Goal: Task Accomplishment & Management: Manage account settings

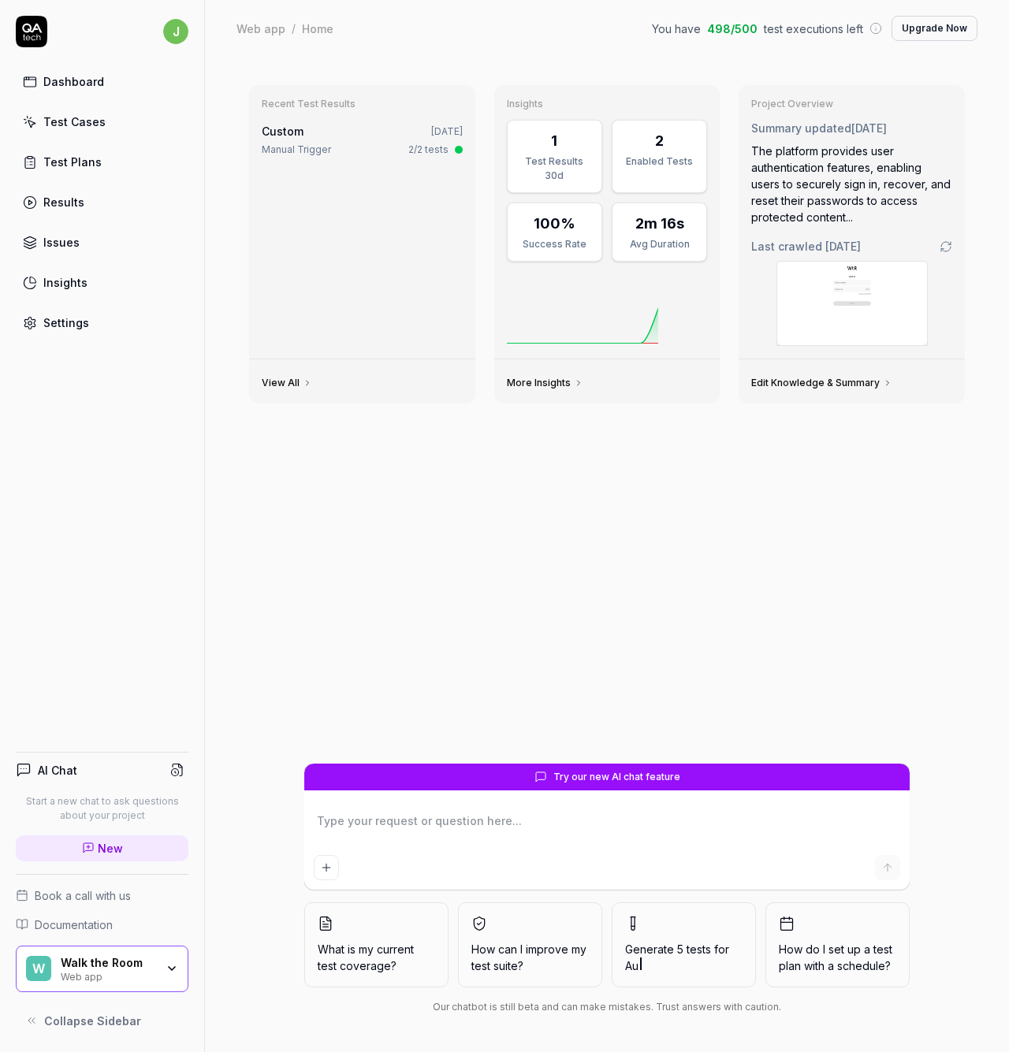
click at [69, 124] on div "Test Cases" at bounding box center [74, 122] width 62 height 17
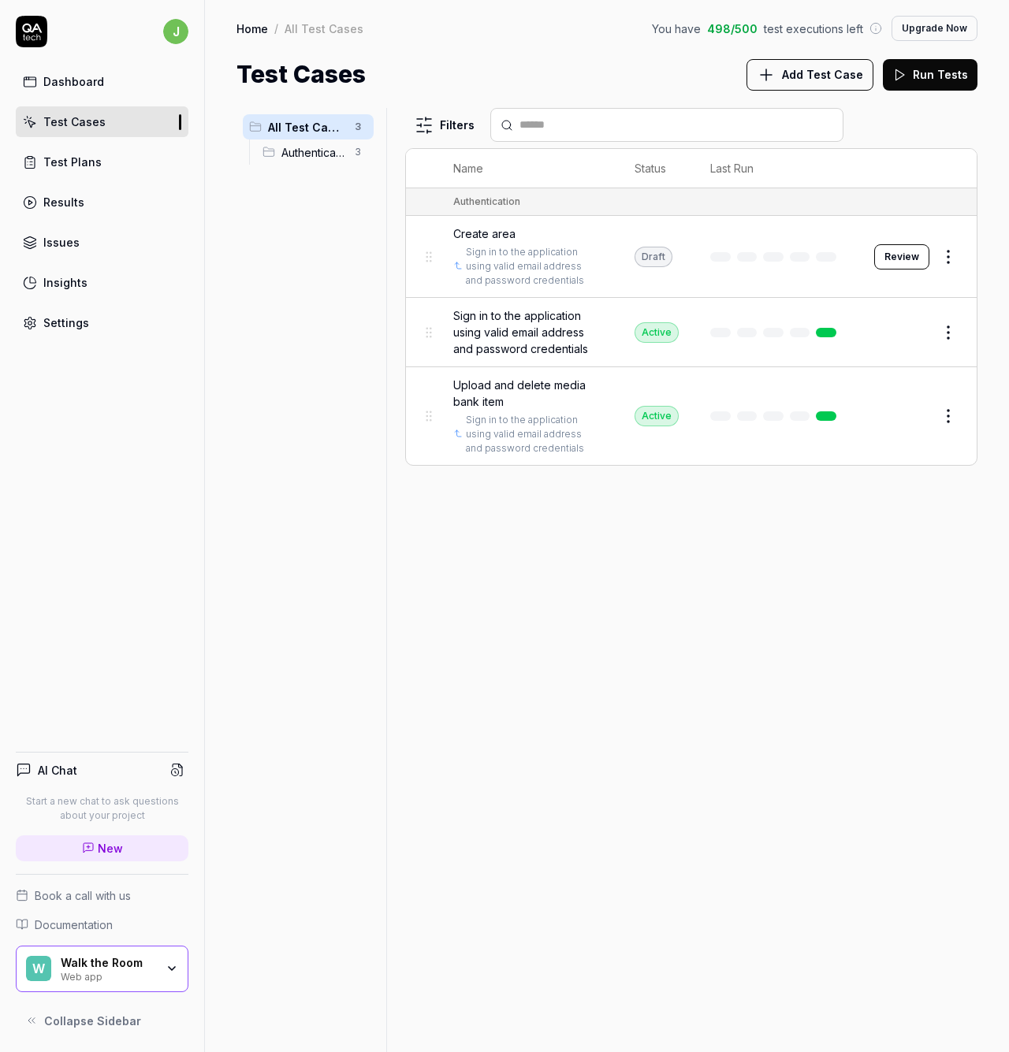
click at [905, 333] on button "Edit" at bounding box center [911, 332] width 38 height 25
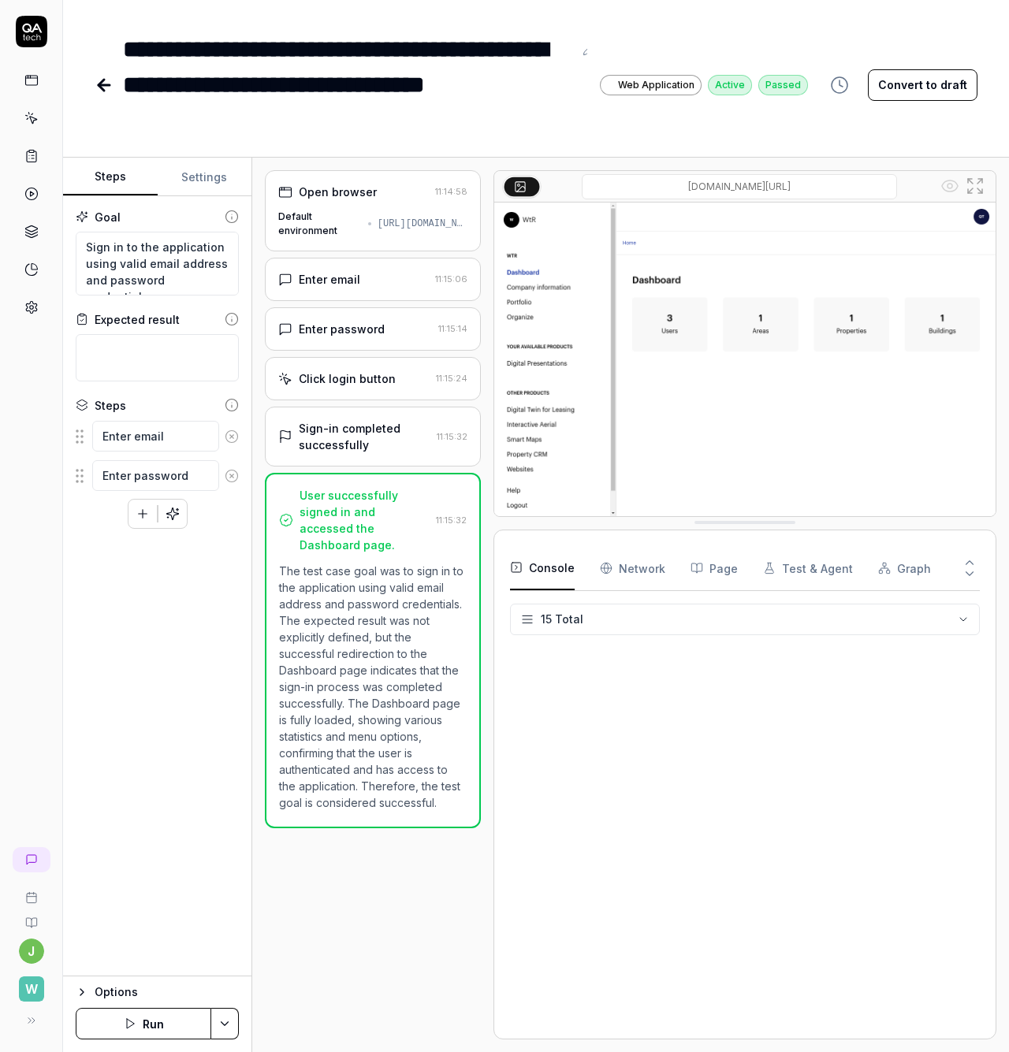
scroll to position [172, 0]
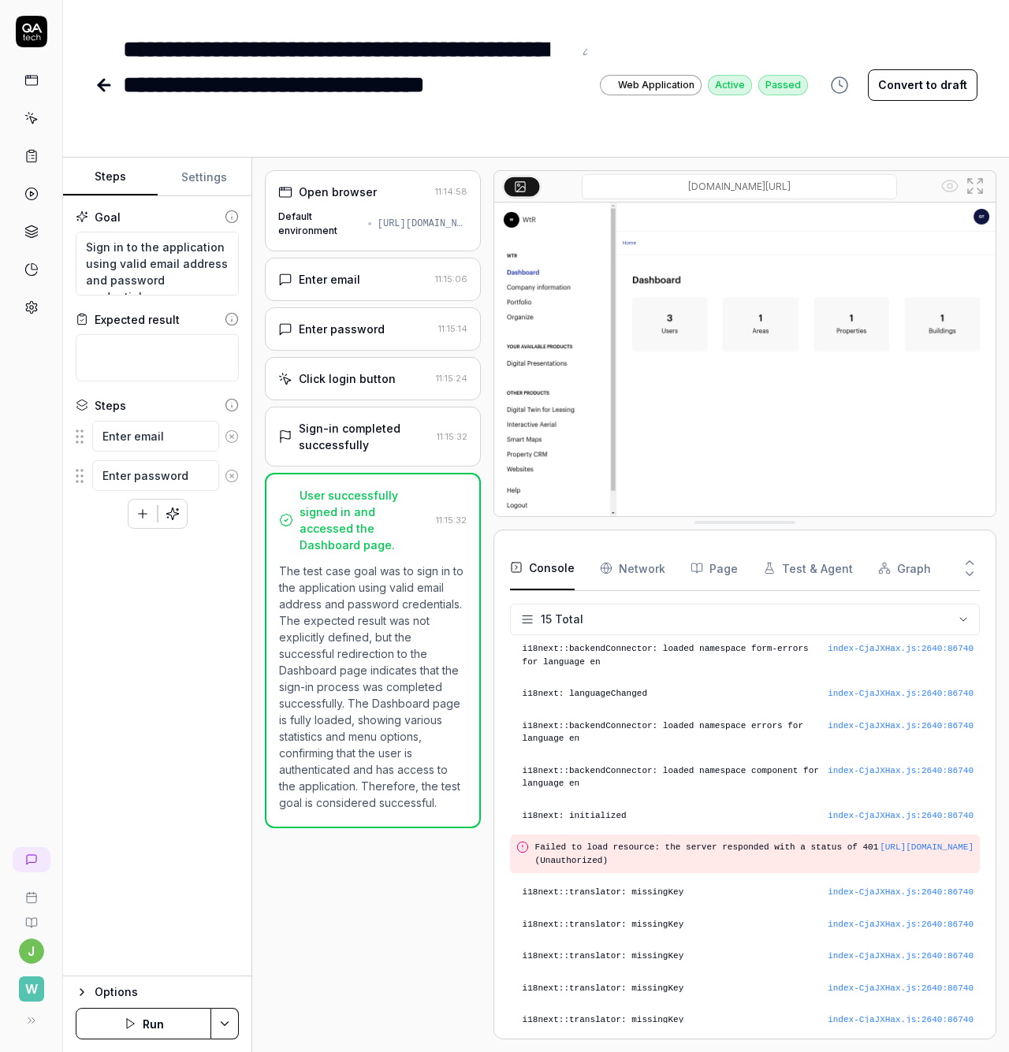
click at [363, 292] on div "Enter email 11:15:06" at bounding box center [373, 279] width 216 height 43
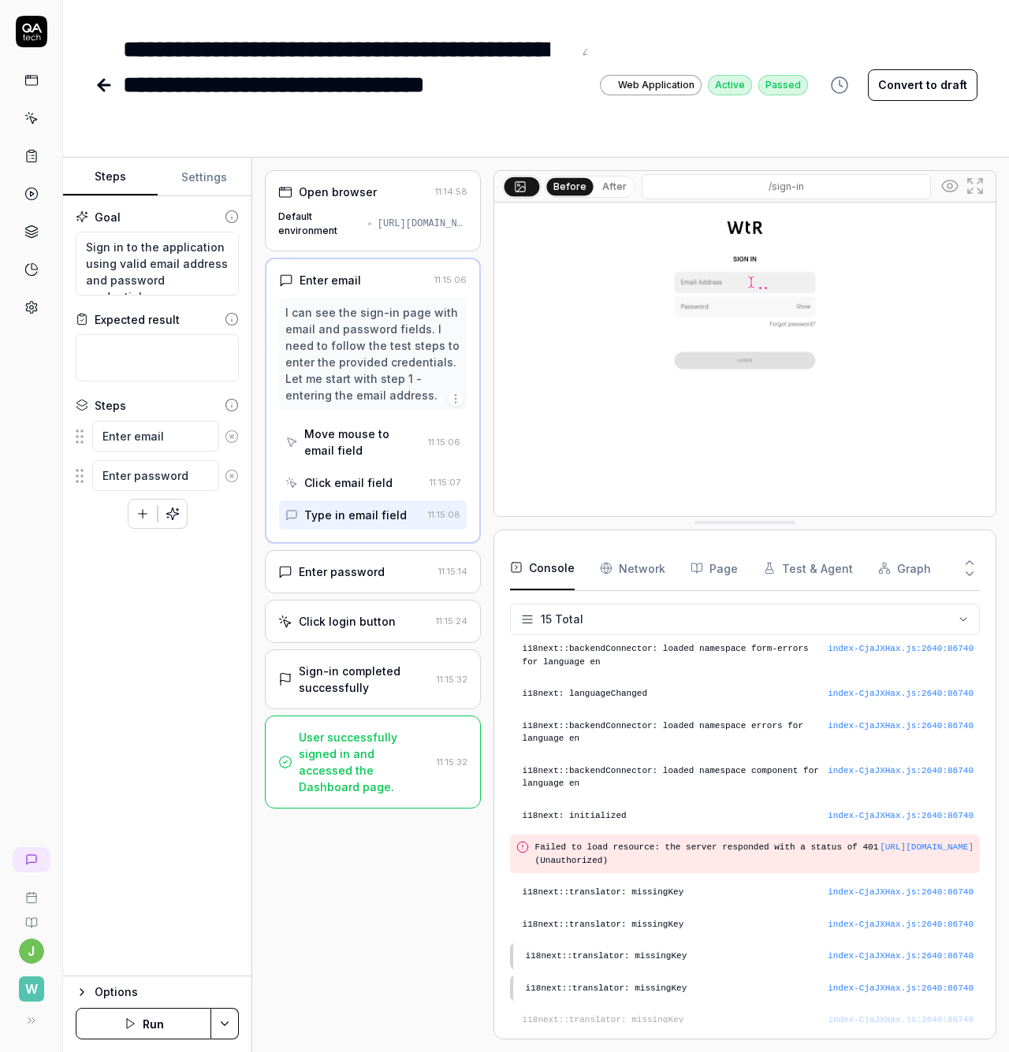
click at [193, 181] on button "Settings" at bounding box center [205, 177] width 95 height 38
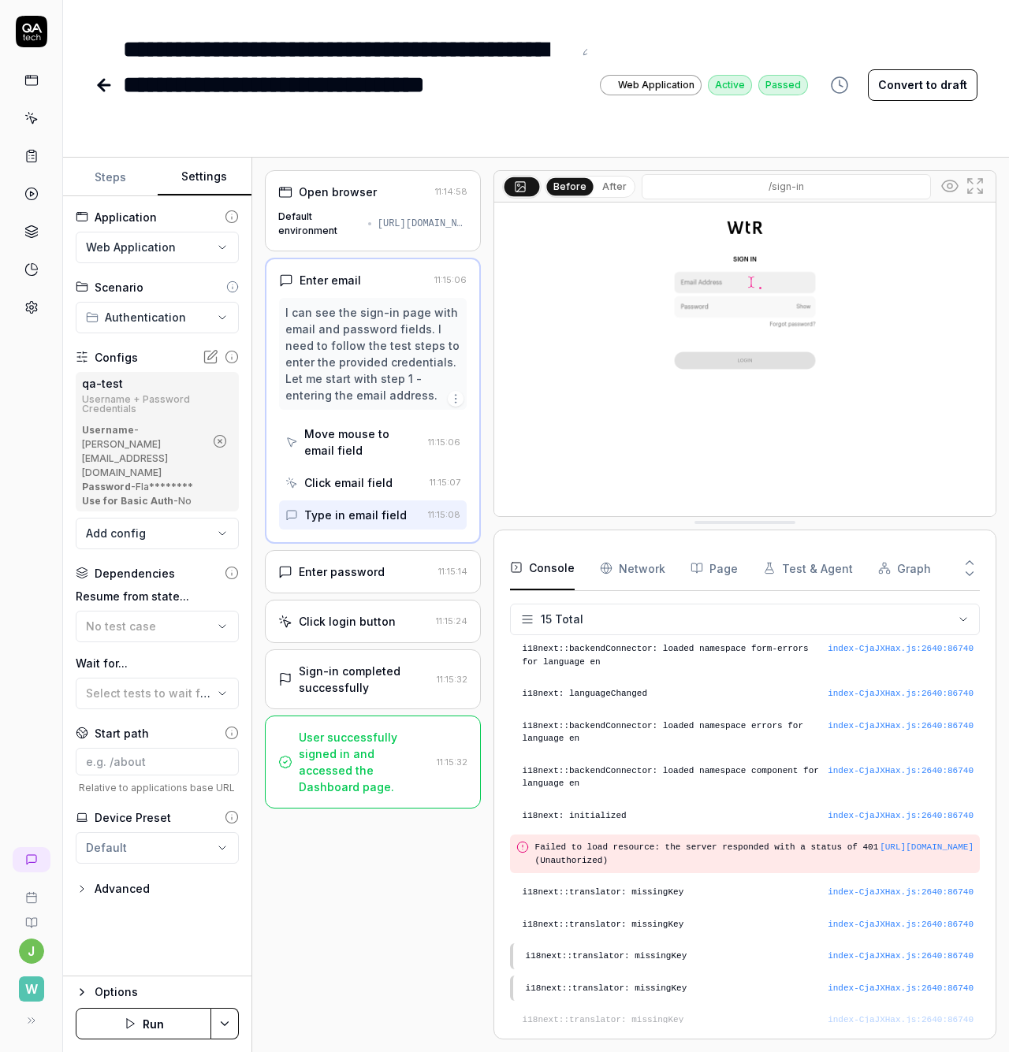
click at [214, 358] on icon at bounding box center [211, 357] width 16 height 16
click at [222, 437] on icon "button" at bounding box center [220, 441] width 14 height 14
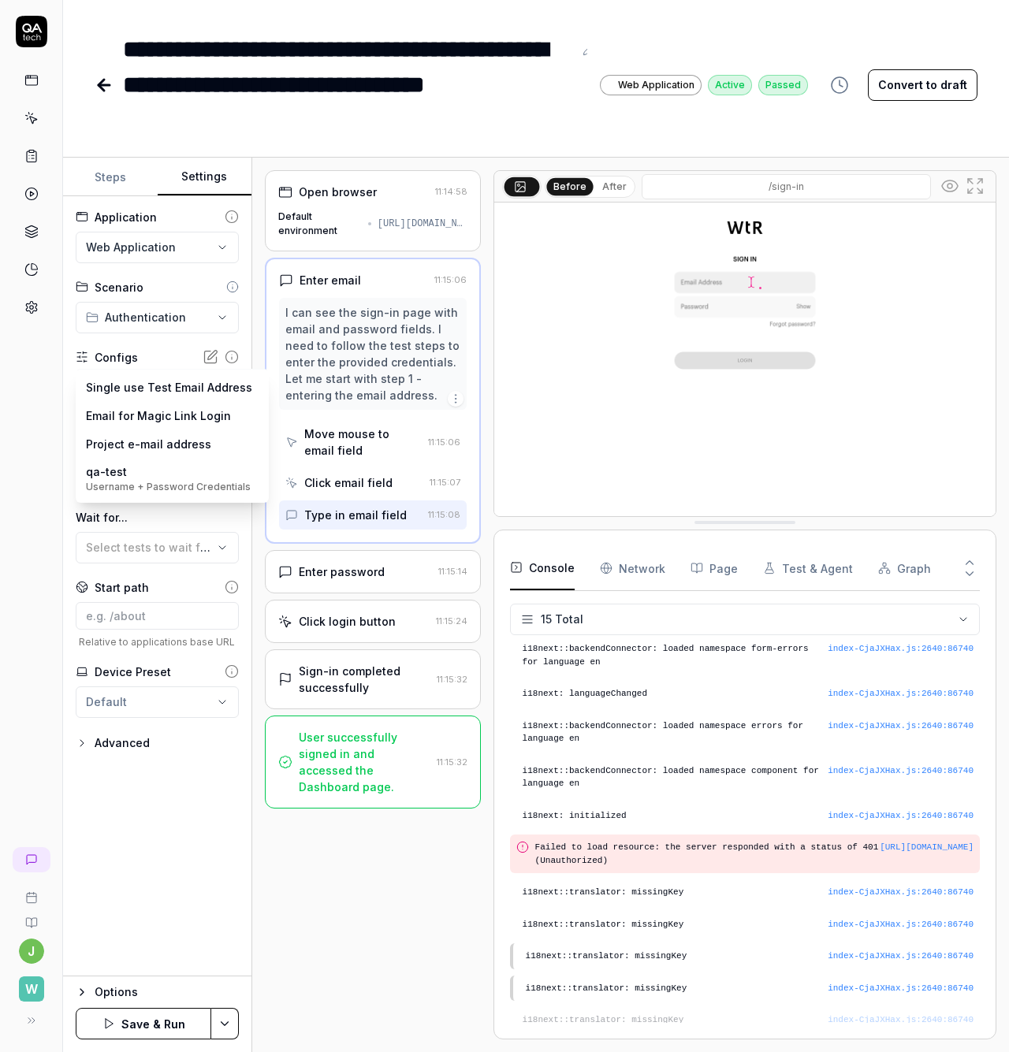
click at [186, 394] on body "**********" at bounding box center [504, 526] width 1009 height 1052
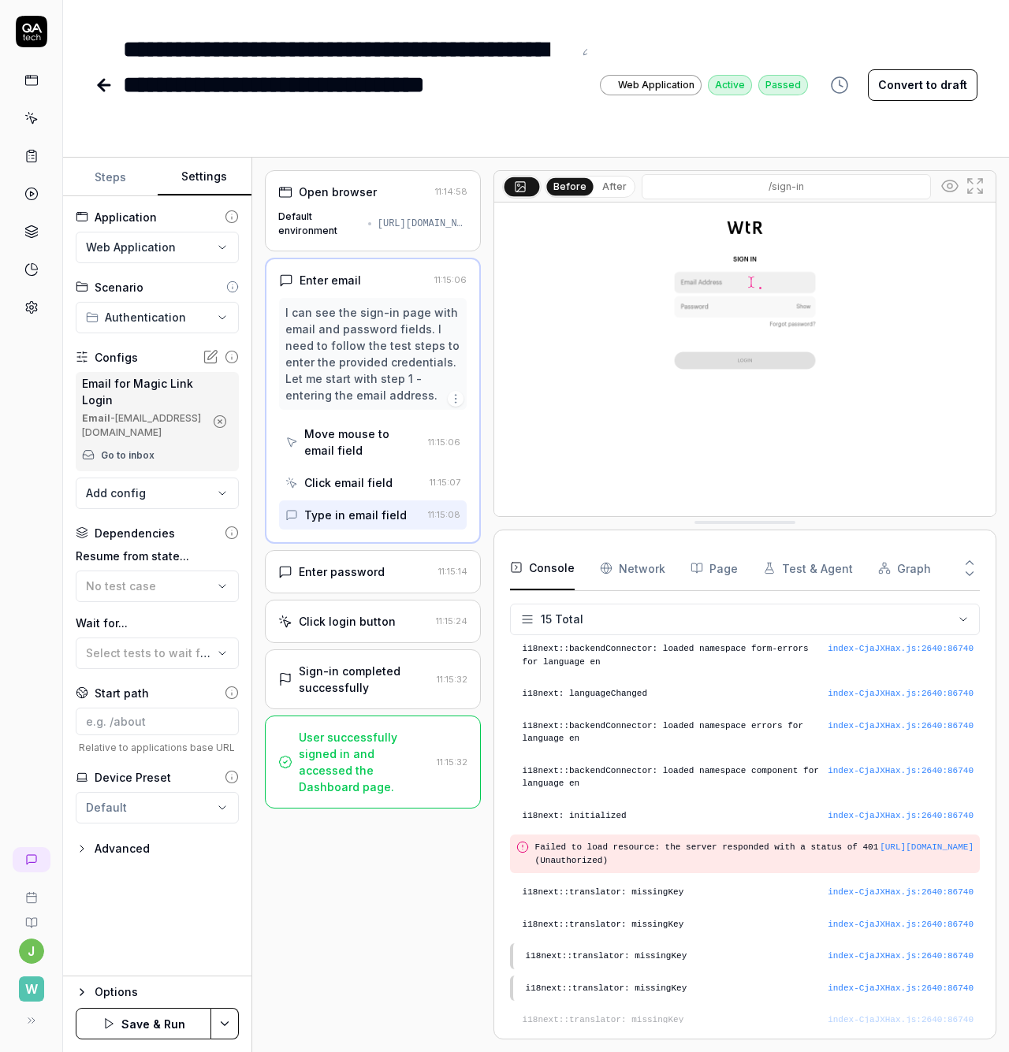
click at [179, 451] on div "Email for Magic Link Login Email - [EMAIL_ADDRESS][DOMAIN_NAME] Go to inbox" at bounding box center [143, 421] width 122 height 93
click at [111, 173] on button "Steps" at bounding box center [110, 177] width 95 height 38
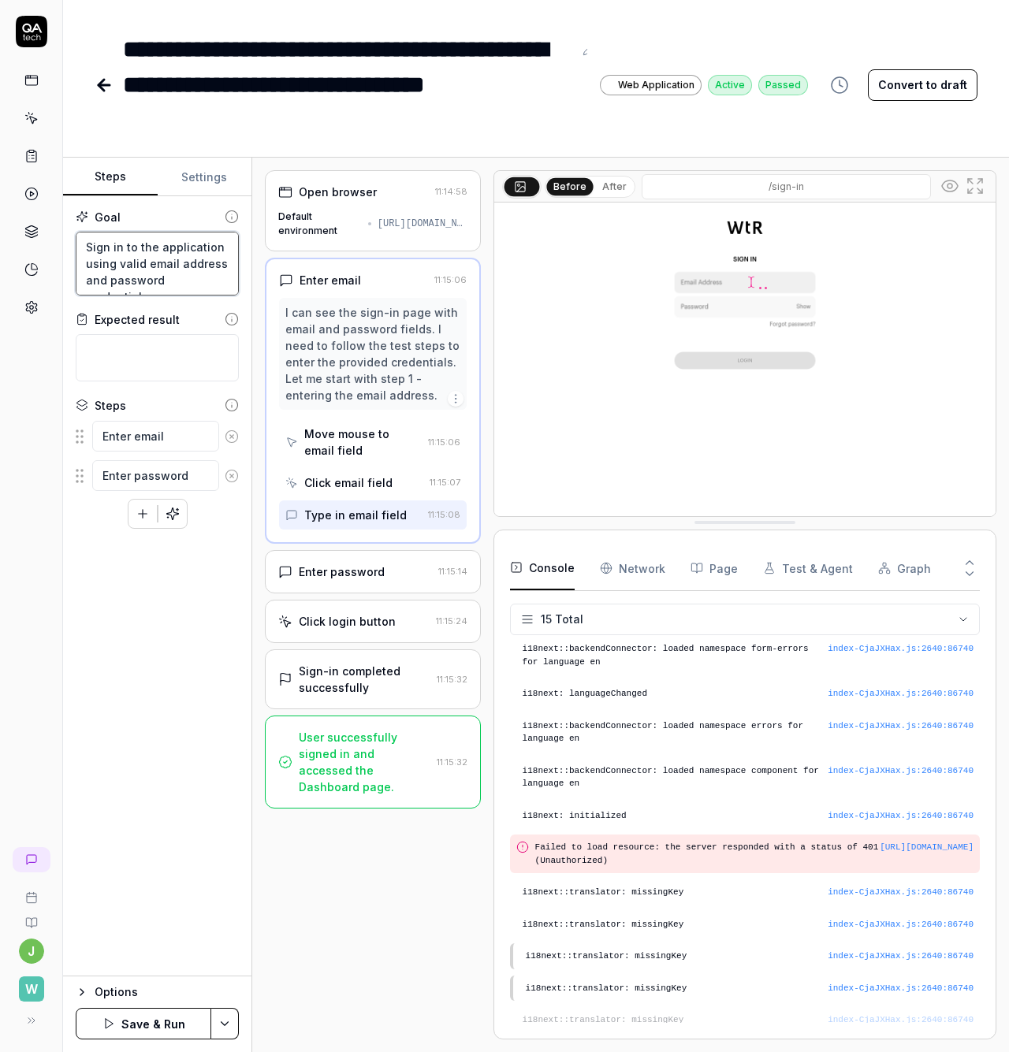
click at [162, 259] on textarea "Sign in to the application using valid email address and password credentials" at bounding box center [157, 264] width 163 height 64
type textarea "*"
type textarea "Sign in to the application using"
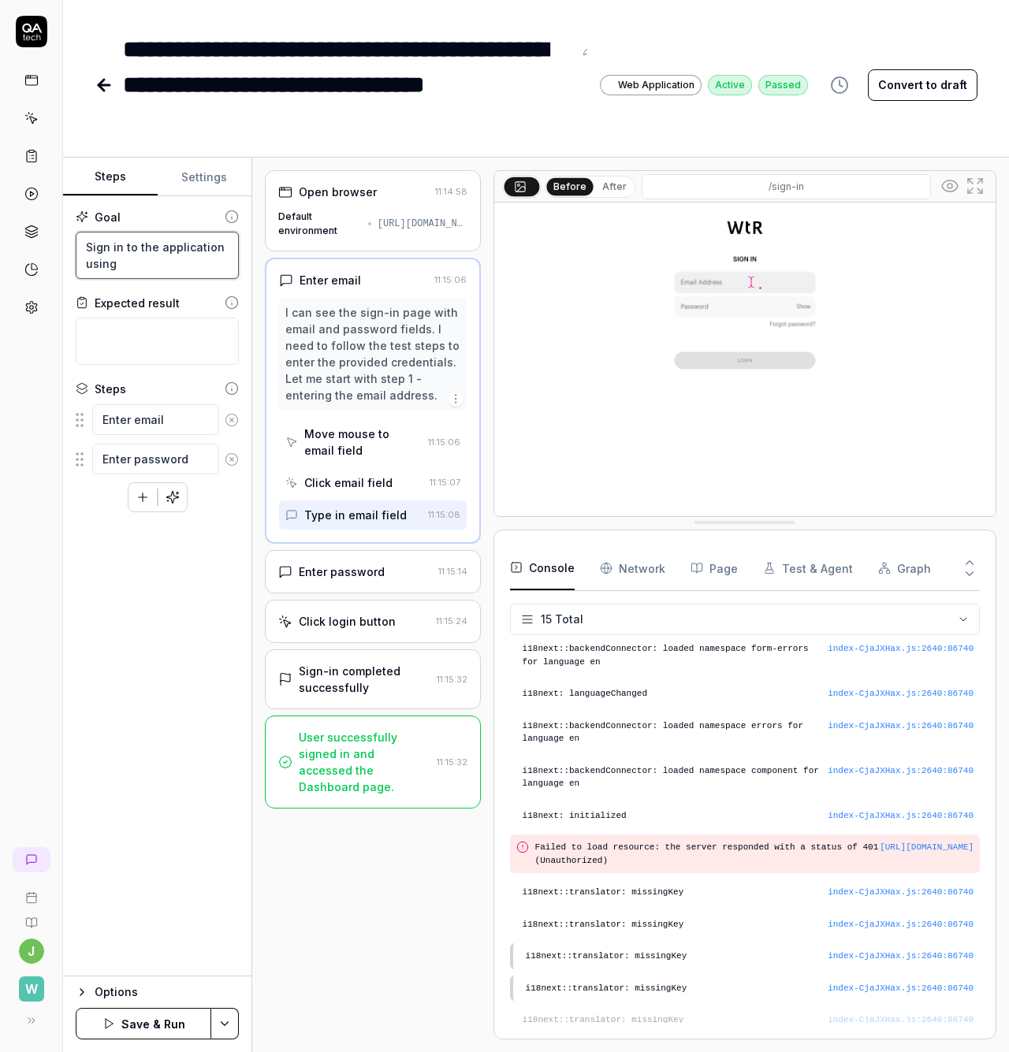
scroll to position [0, 0]
type textarea "*"
click at [204, 182] on button "Settings" at bounding box center [205, 177] width 95 height 38
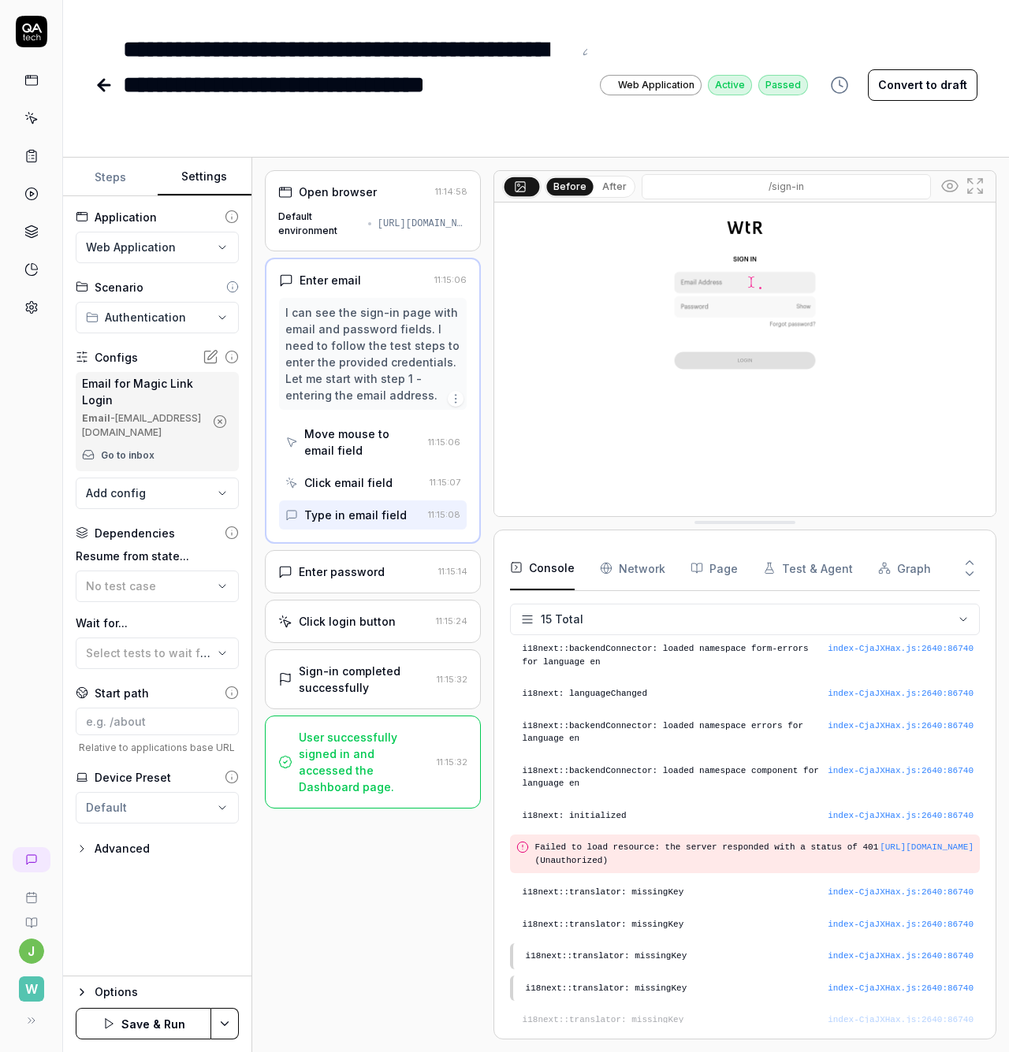
drag, startPoint x: 184, startPoint y: 432, endPoint x: 119, endPoint y: 419, distance: 66.0
click at [119, 419] on div "Email - [EMAIL_ADDRESS][DOMAIN_NAME]" at bounding box center [143, 425] width 122 height 28
copy div "[EMAIL_ADDRESS][DOMAIN_NAME]"
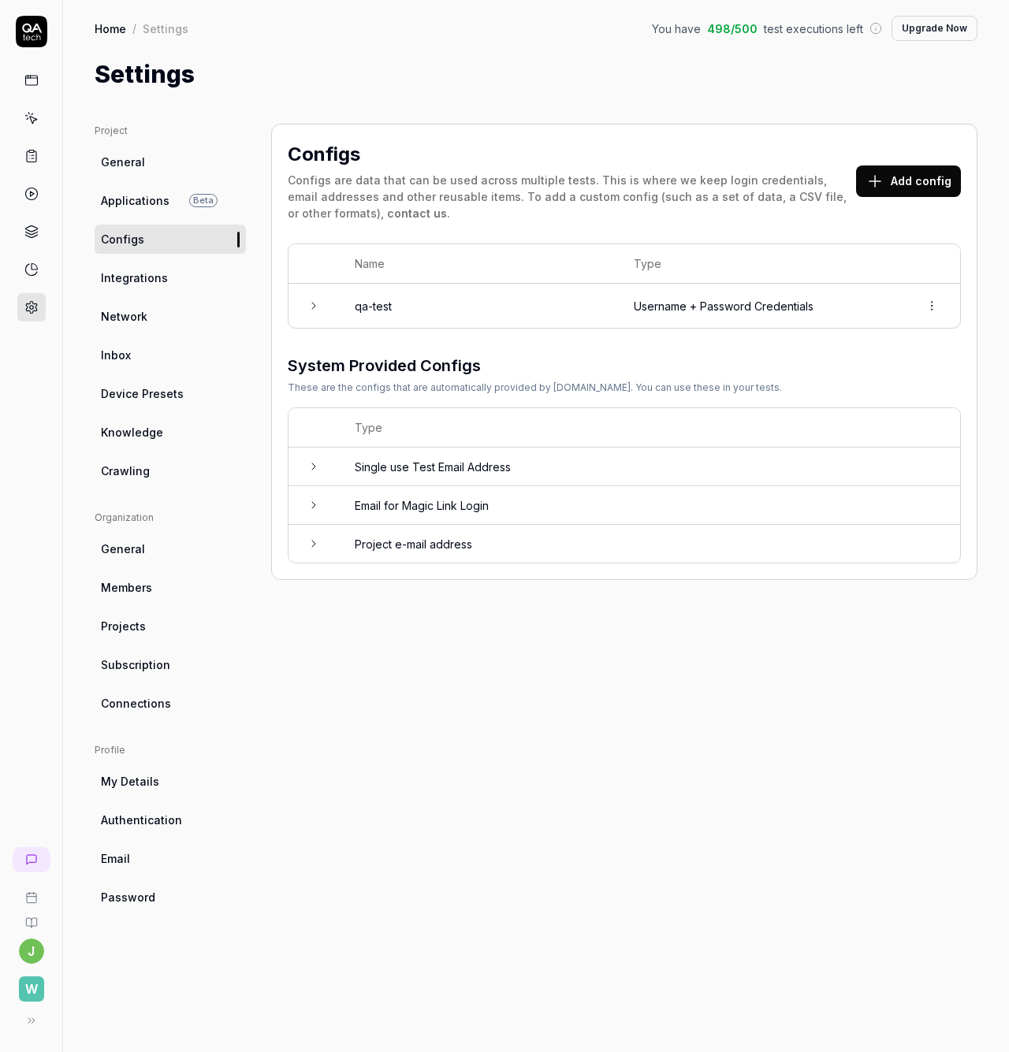
click at [307, 507] on icon at bounding box center [313, 505] width 13 height 13
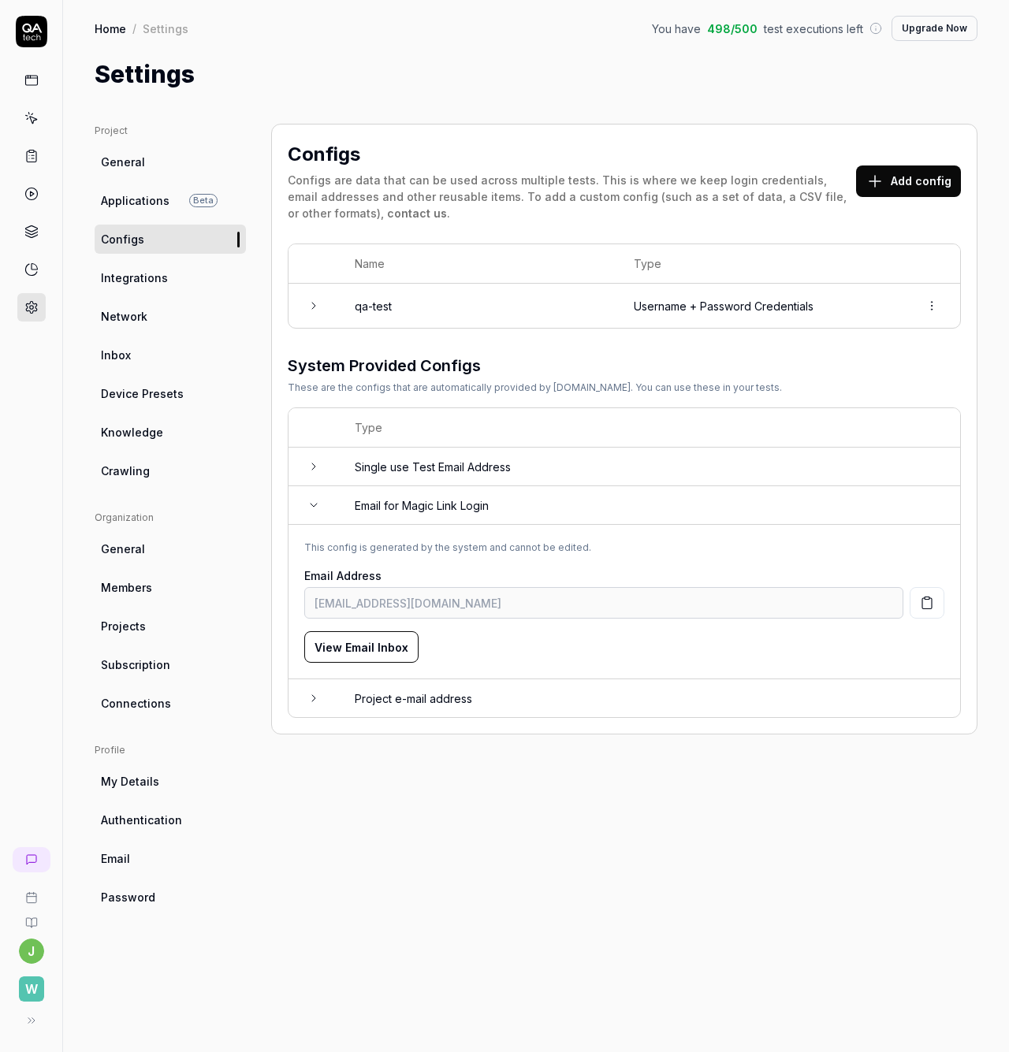
click at [306, 505] on td at bounding box center [314, 505] width 50 height 39
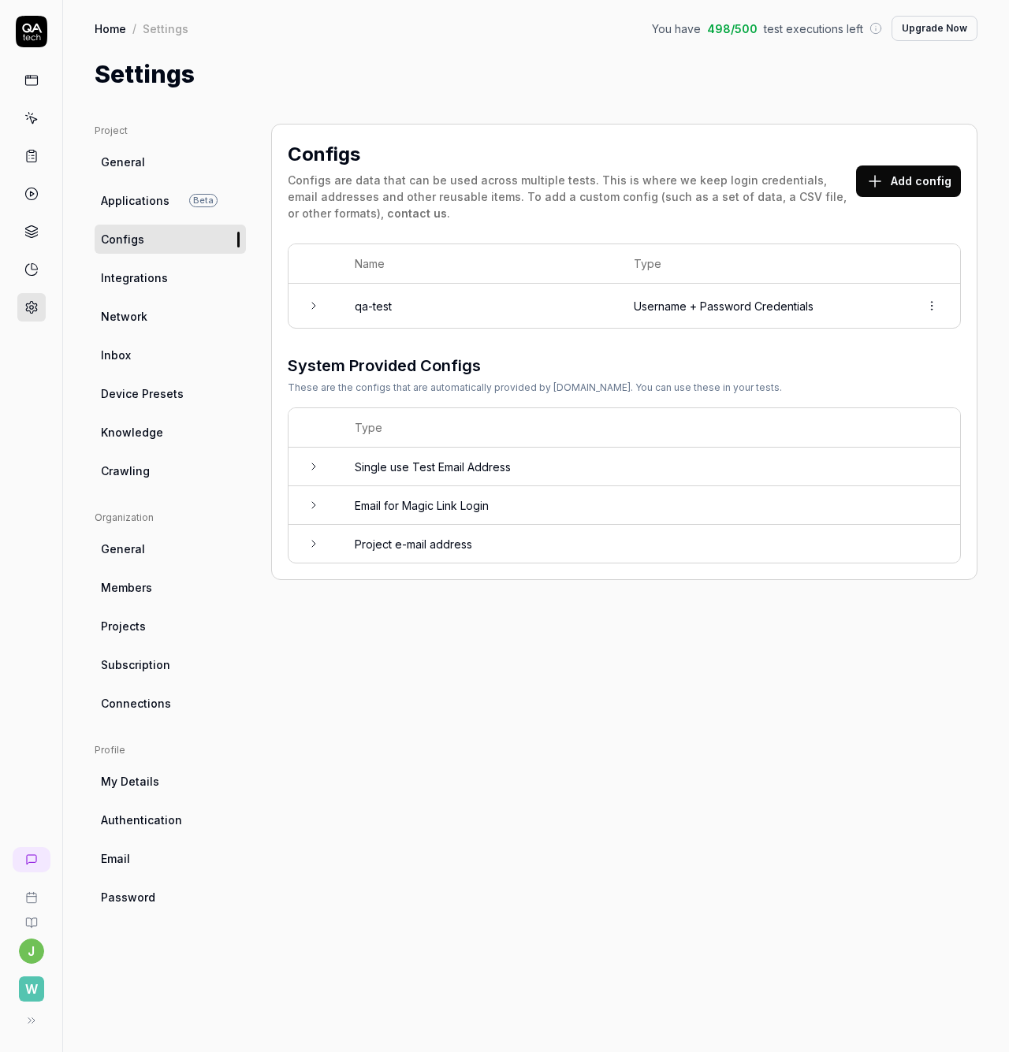
click at [311, 546] on icon at bounding box center [313, 544] width 13 height 13
click at [301, 456] on td at bounding box center [314, 467] width 50 height 39
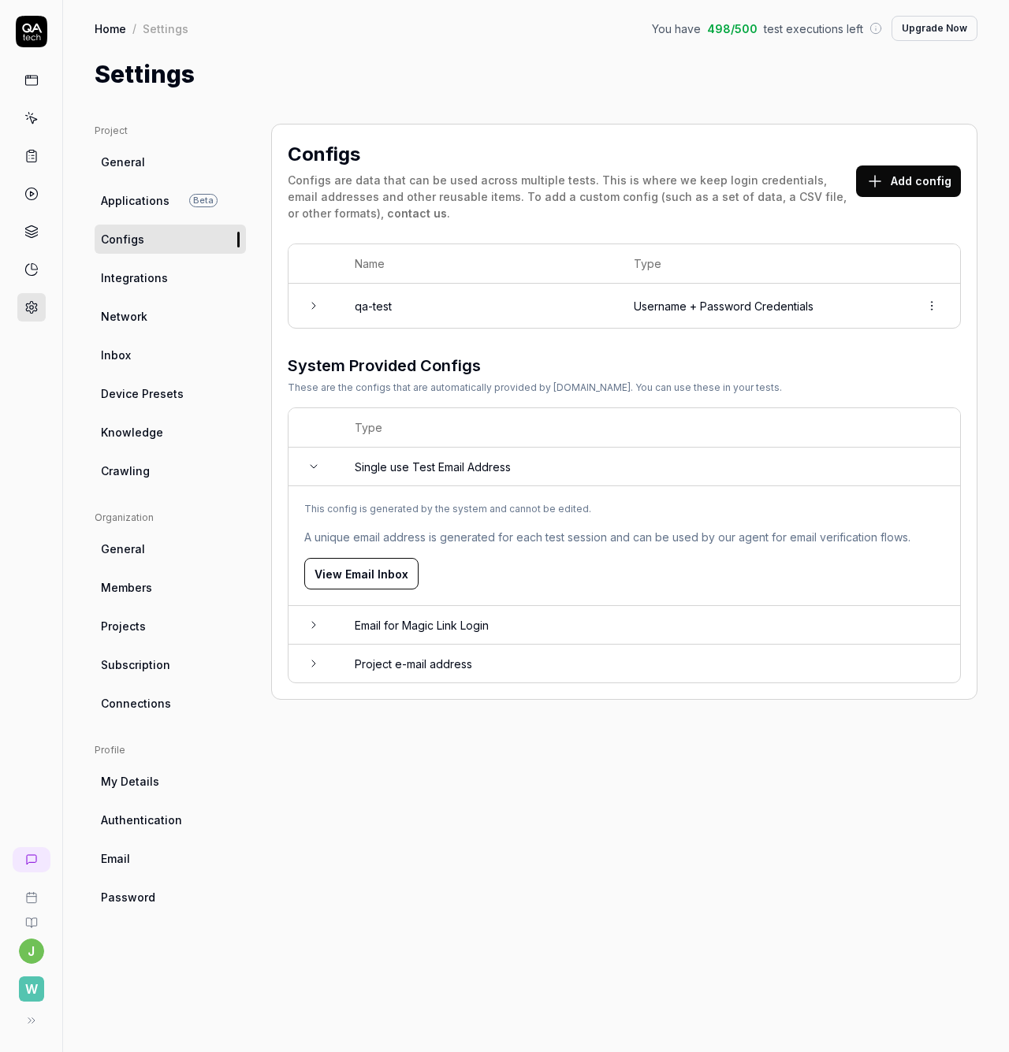
click at [307, 460] on icon at bounding box center [313, 466] width 13 height 13
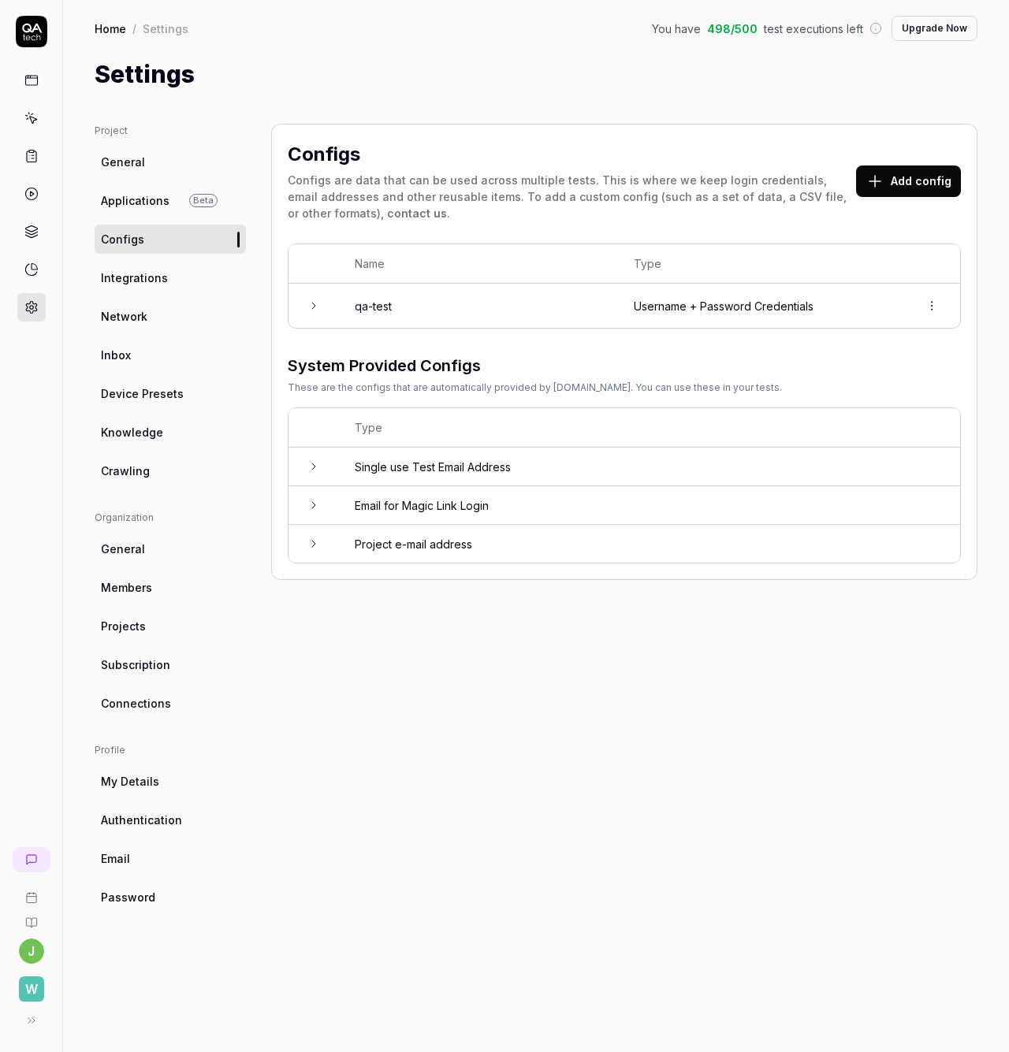
click at [889, 180] on button "Add config" at bounding box center [908, 182] width 105 height 32
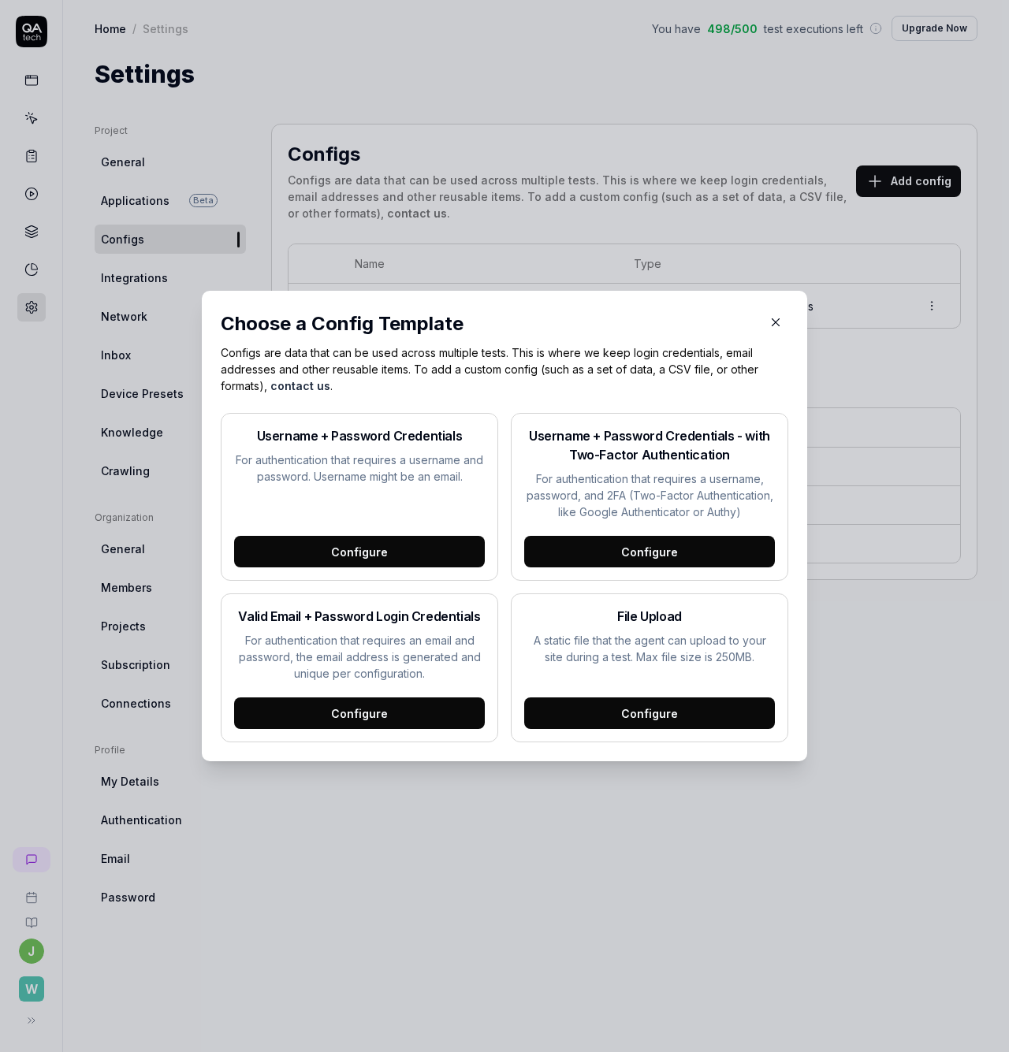
click at [429, 685] on div "Valid Email + Password Login Credentials For authentication that requires an em…" at bounding box center [359, 668] width 277 height 149
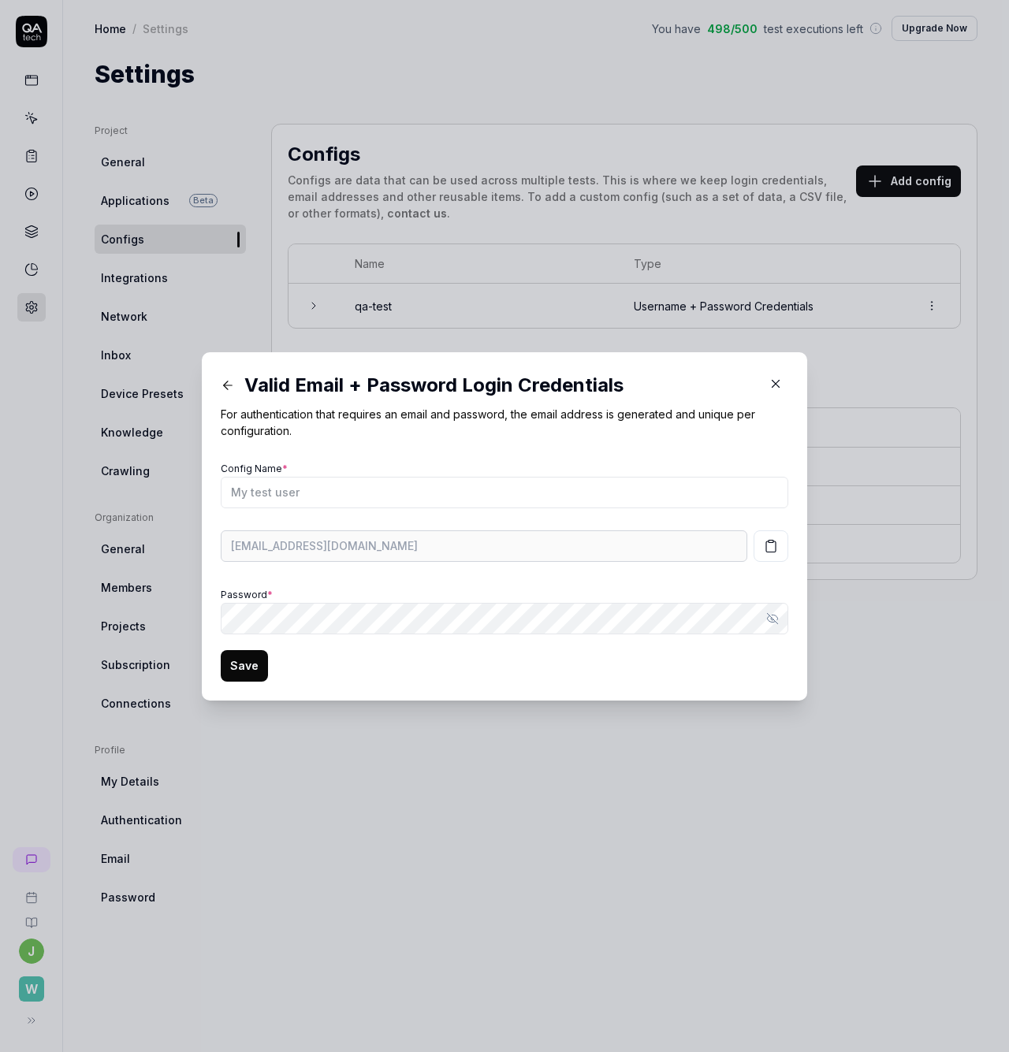
click at [567, 695] on div "Valid Email + Password Login Credentials For authentication that requires an em…" at bounding box center [504, 526] width 605 height 348
click at [231, 382] on button at bounding box center [227, 385] width 33 height 25
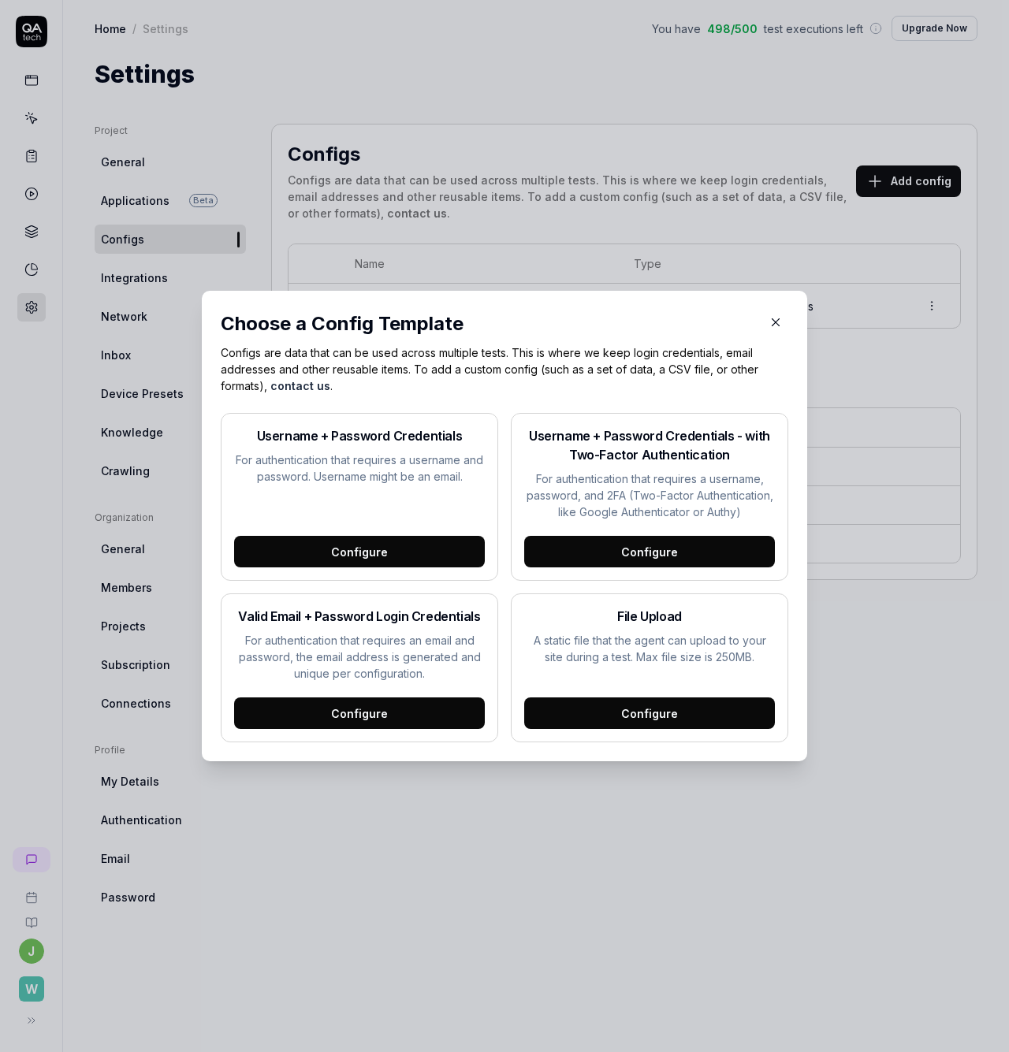
click at [769, 326] on icon "button" at bounding box center [776, 322] width 14 height 14
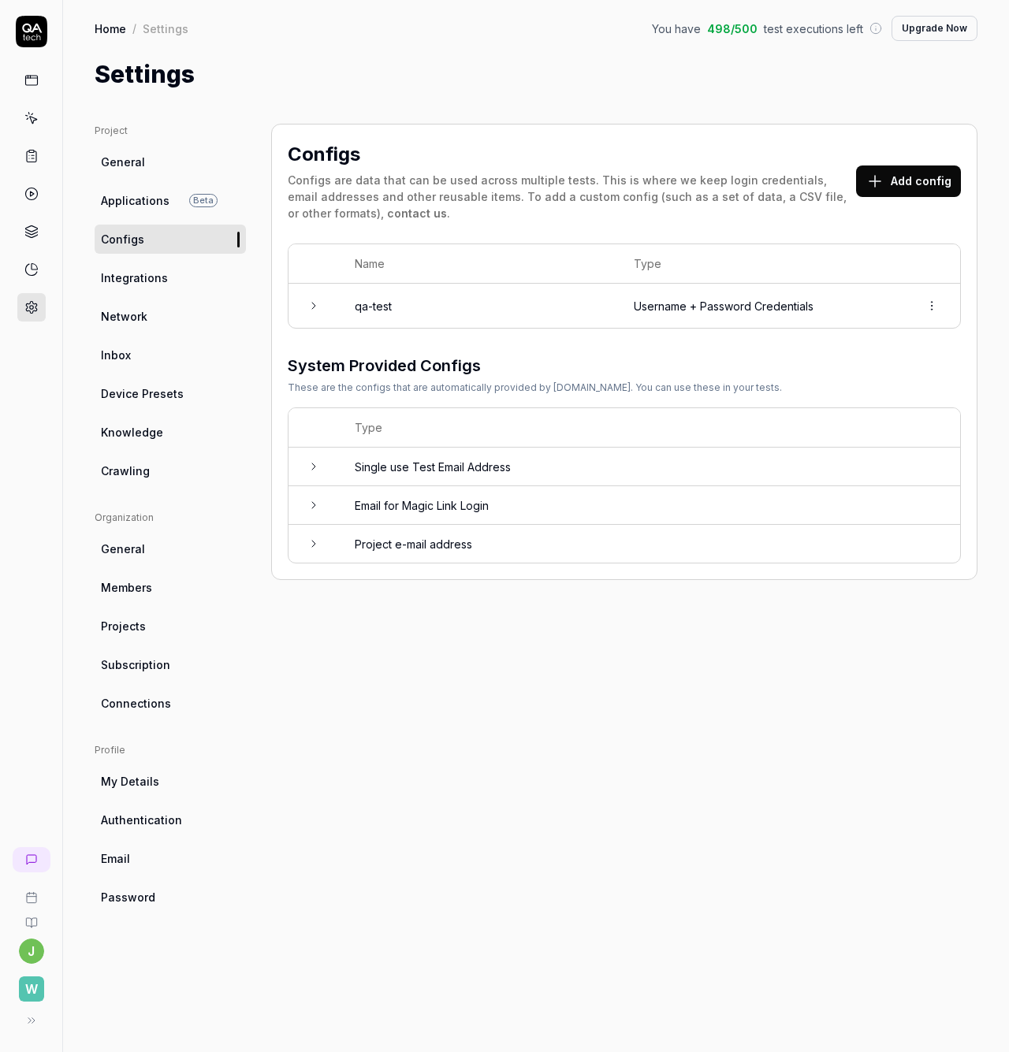
click at [317, 505] on icon at bounding box center [313, 505] width 13 height 13
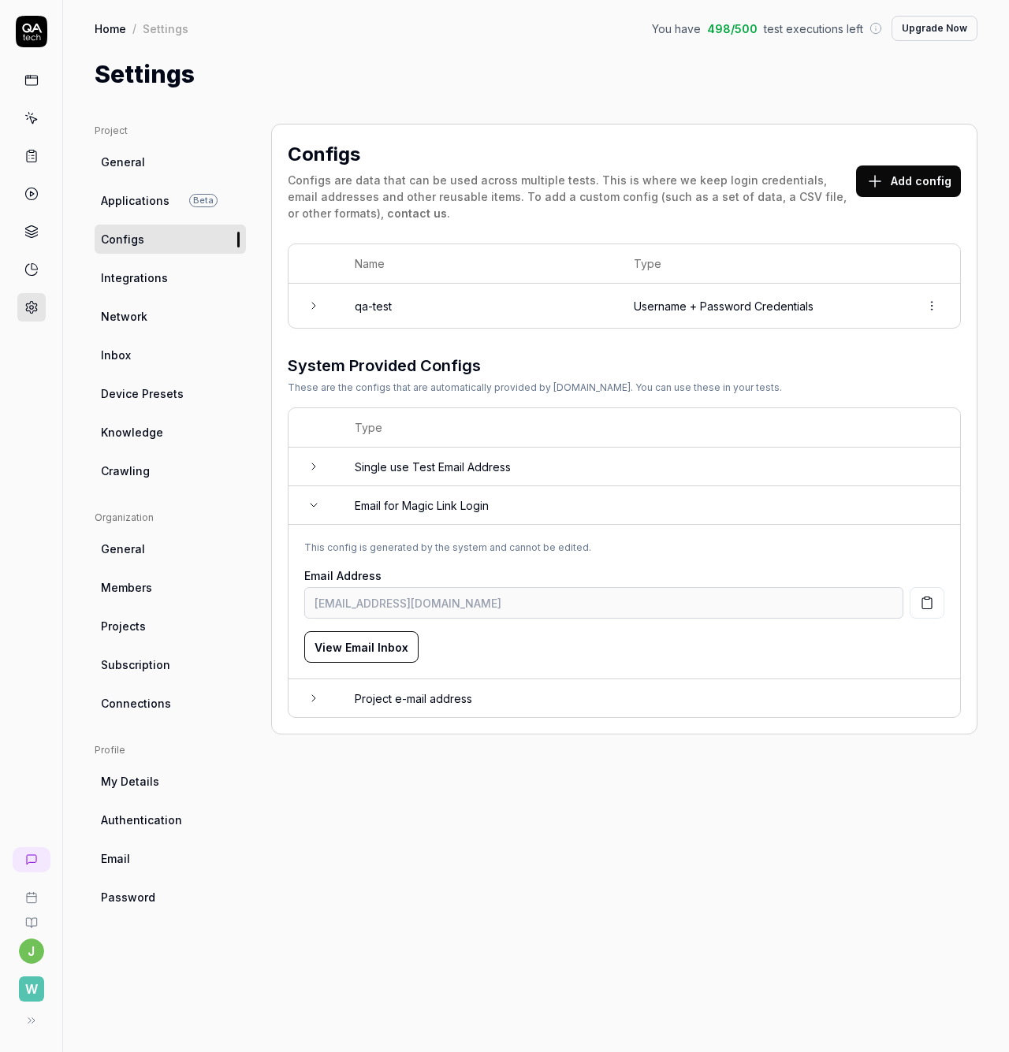
click at [325, 471] on td at bounding box center [314, 467] width 50 height 39
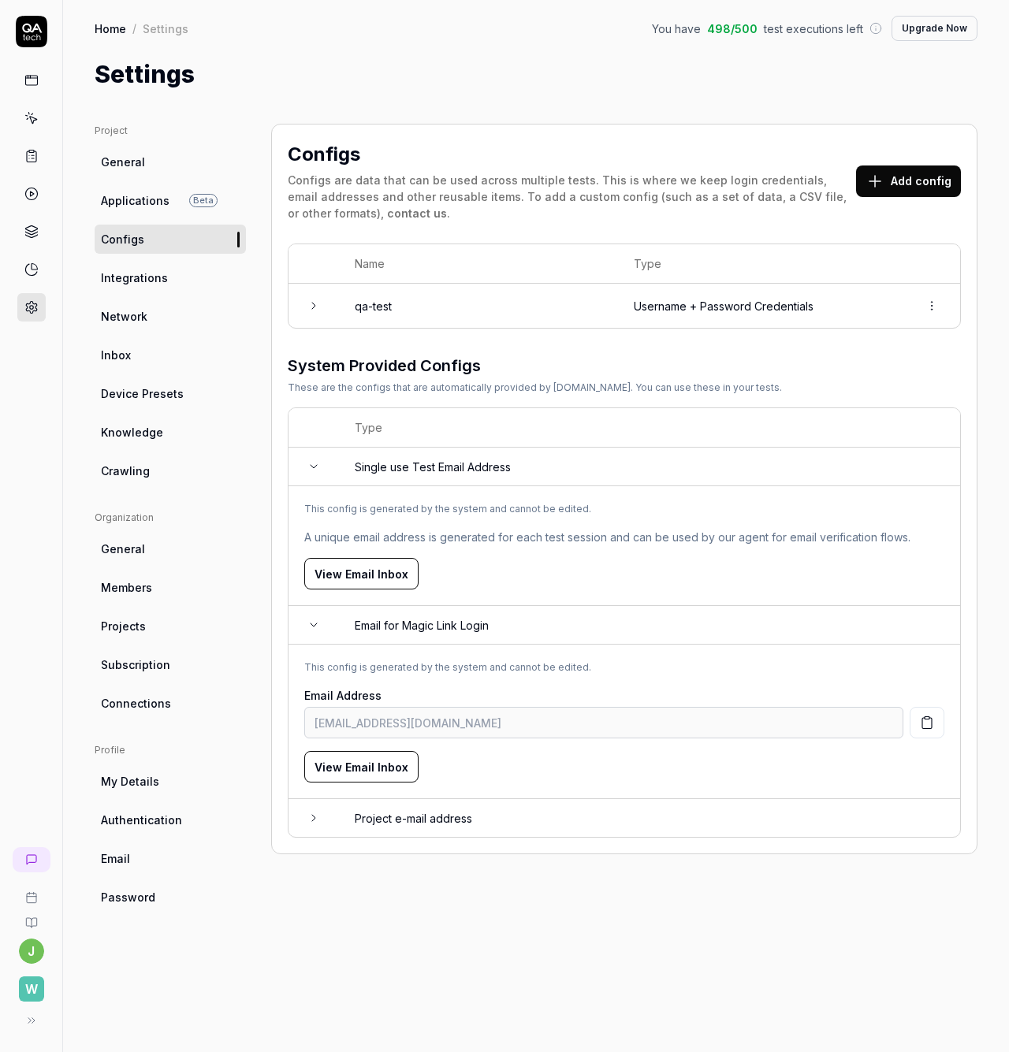
click at [322, 816] on td at bounding box center [314, 818] width 50 height 38
click at [139, 203] on span "Applications" at bounding box center [135, 200] width 69 height 17
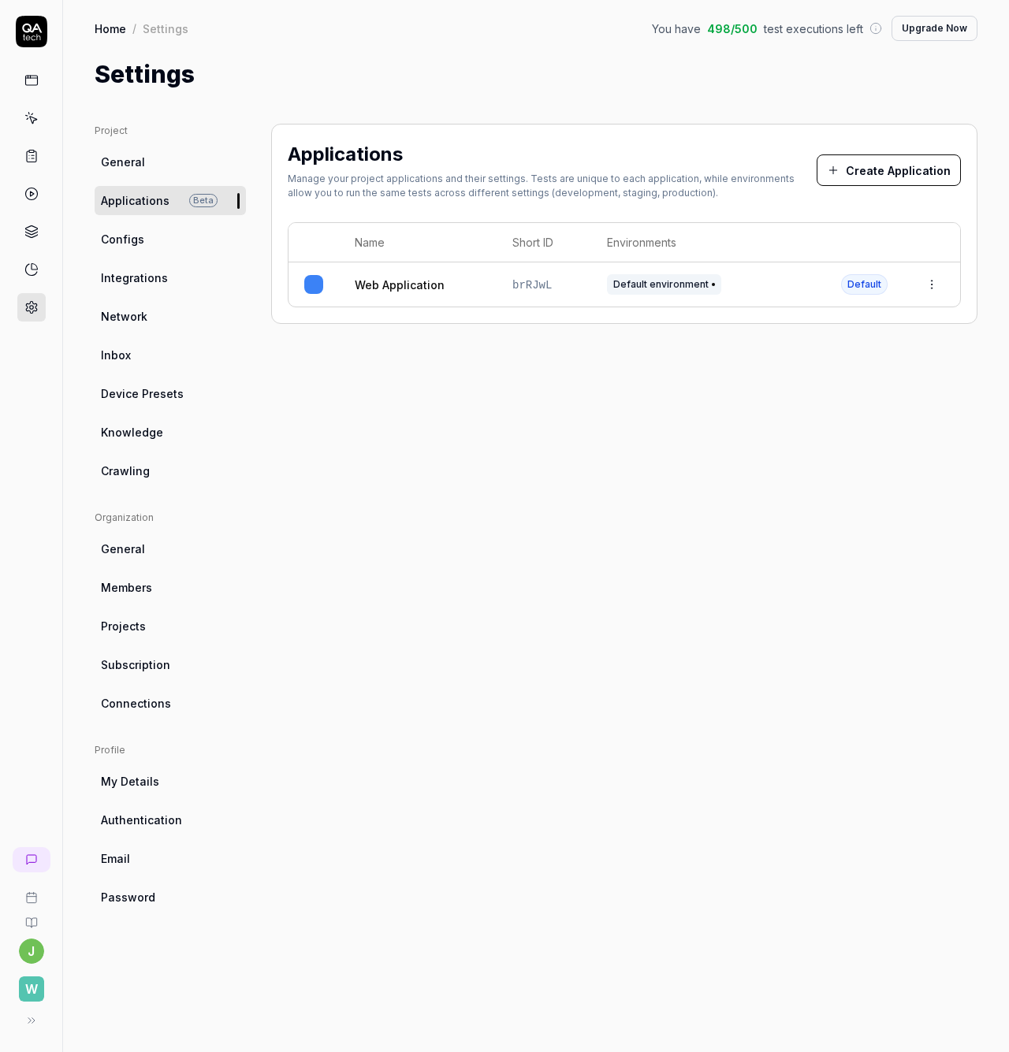
click at [135, 238] on span "Configs" at bounding box center [122, 239] width 43 height 17
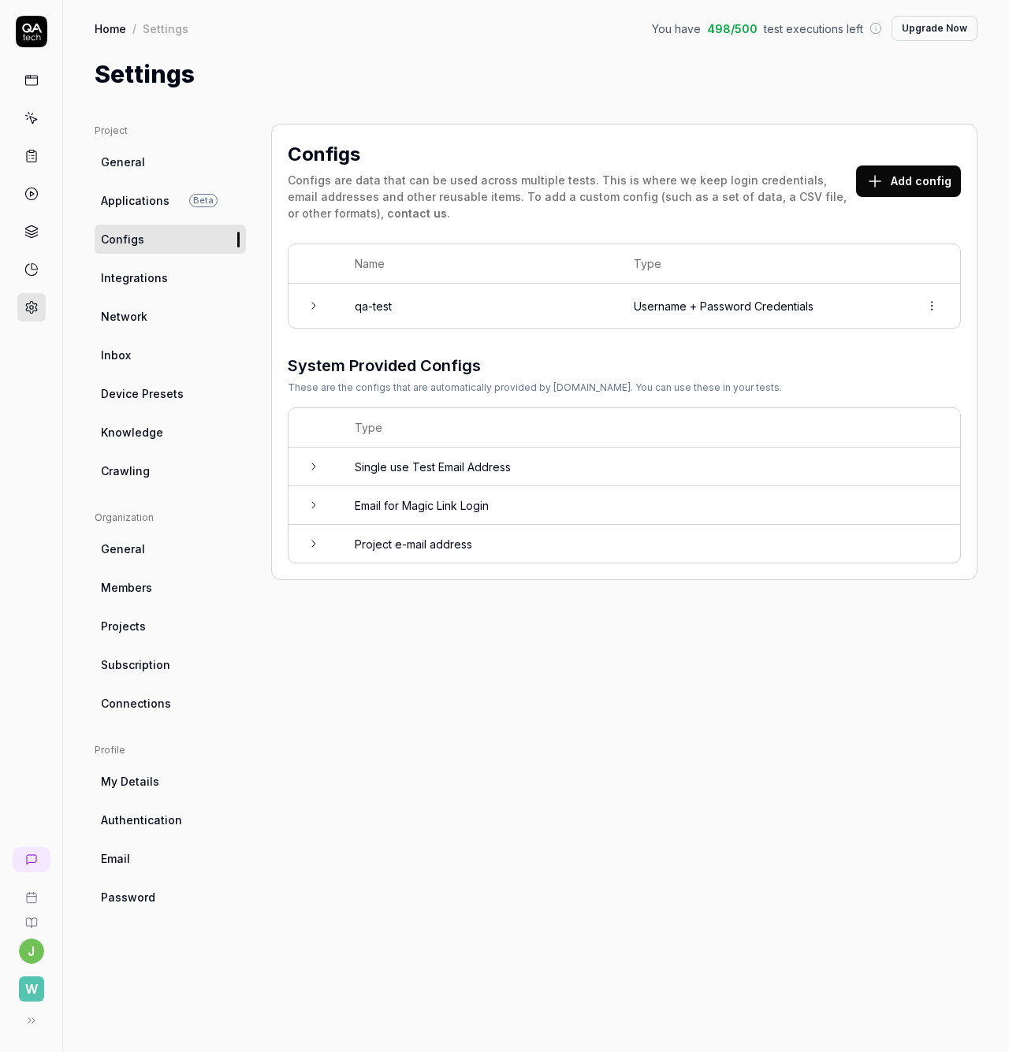
click at [143, 285] on span "Integrations" at bounding box center [134, 278] width 67 height 17
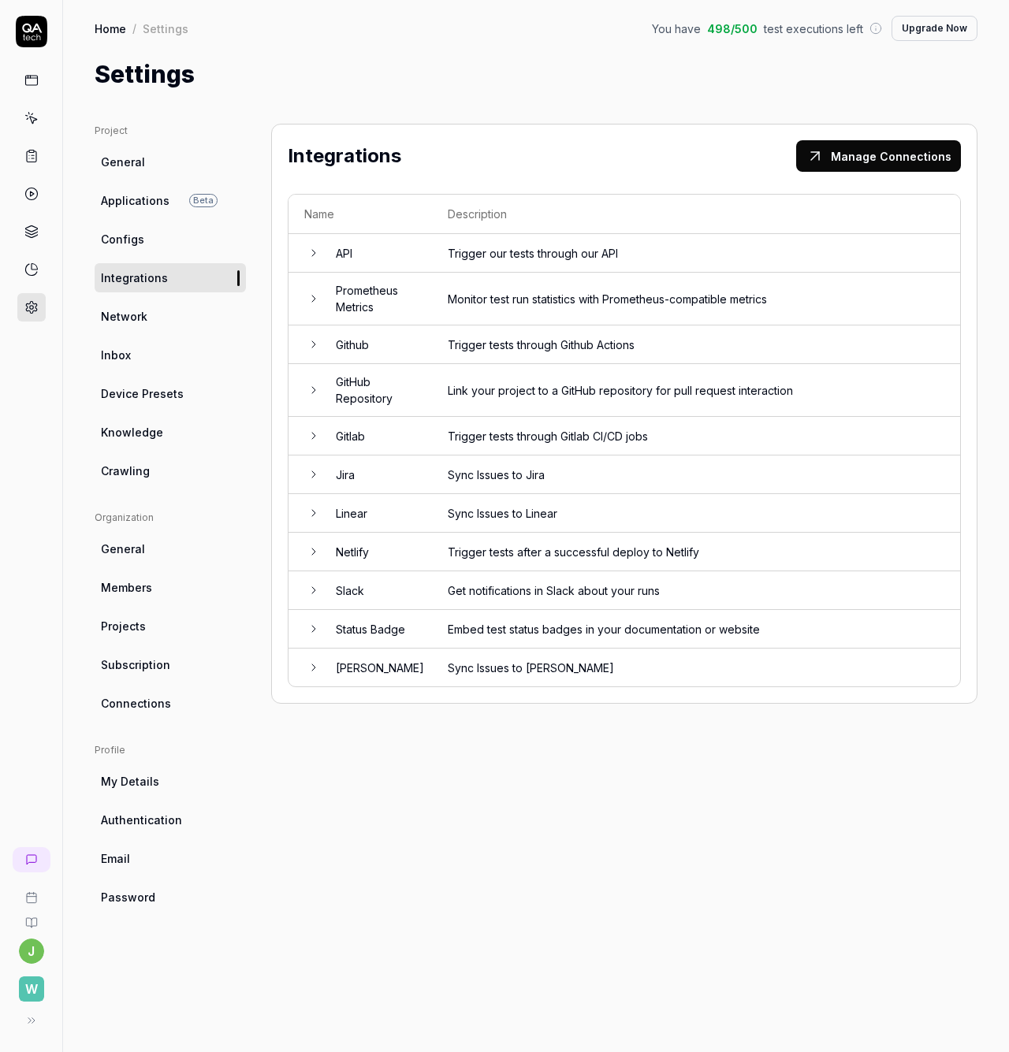
click at [157, 236] on link "Configs" at bounding box center [170, 239] width 151 height 29
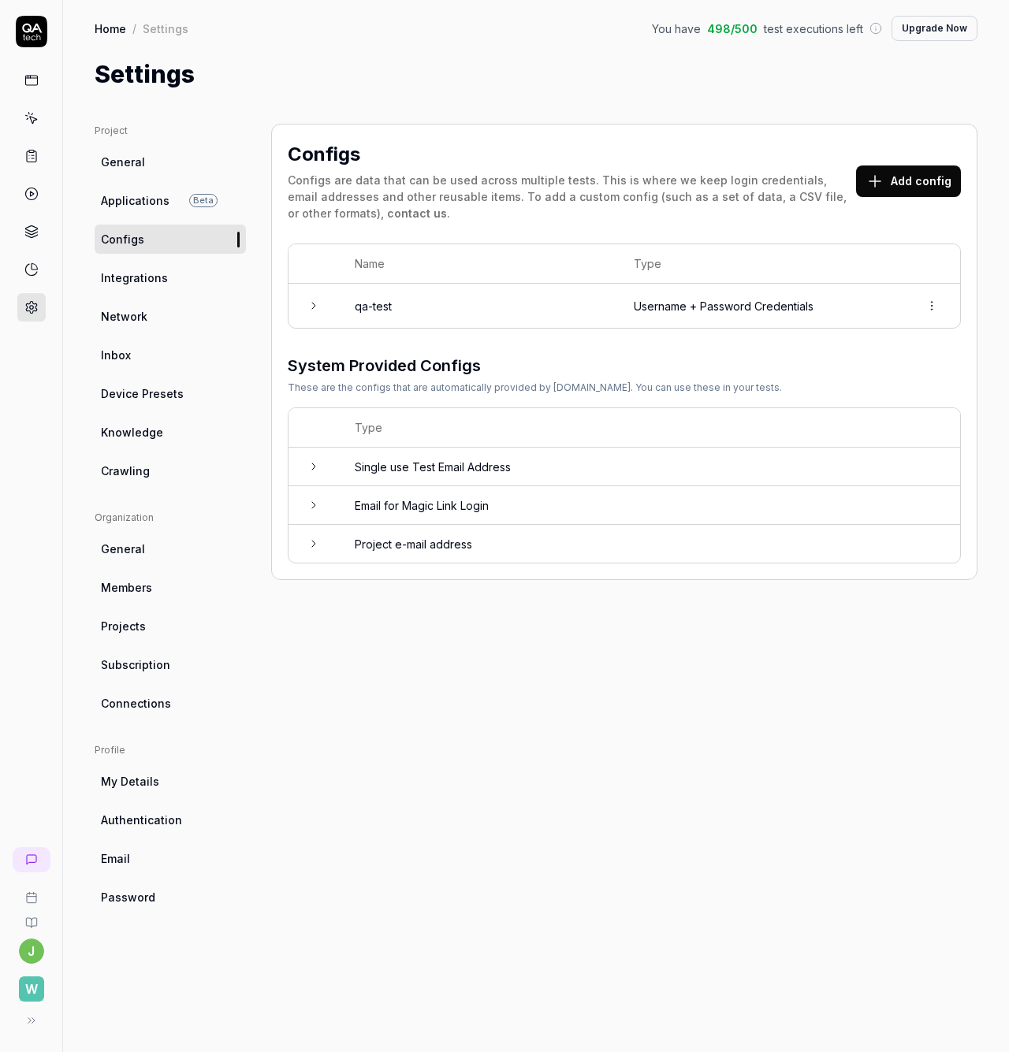
click at [163, 351] on link "Inbox" at bounding box center [170, 355] width 151 height 29
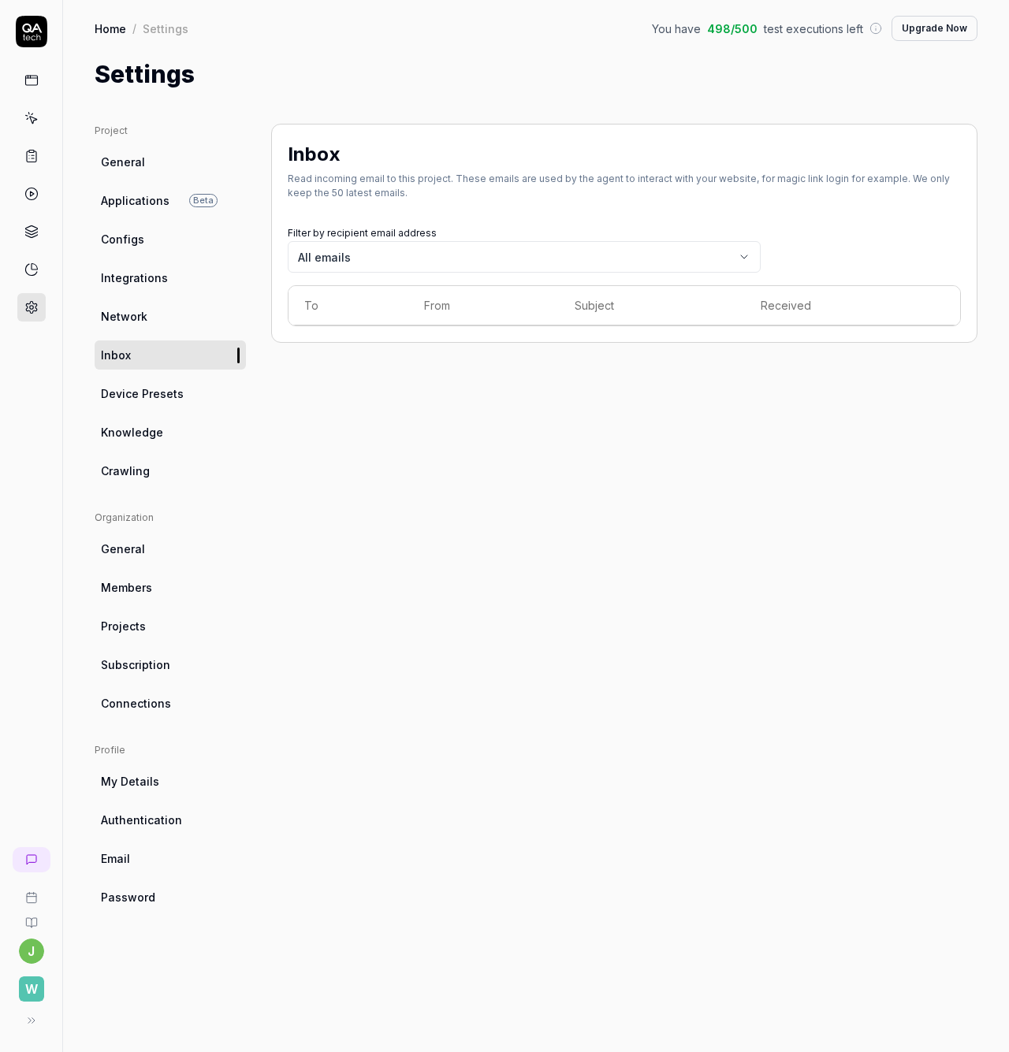
click at [147, 236] on link "Configs" at bounding box center [170, 239] width 151 height 29
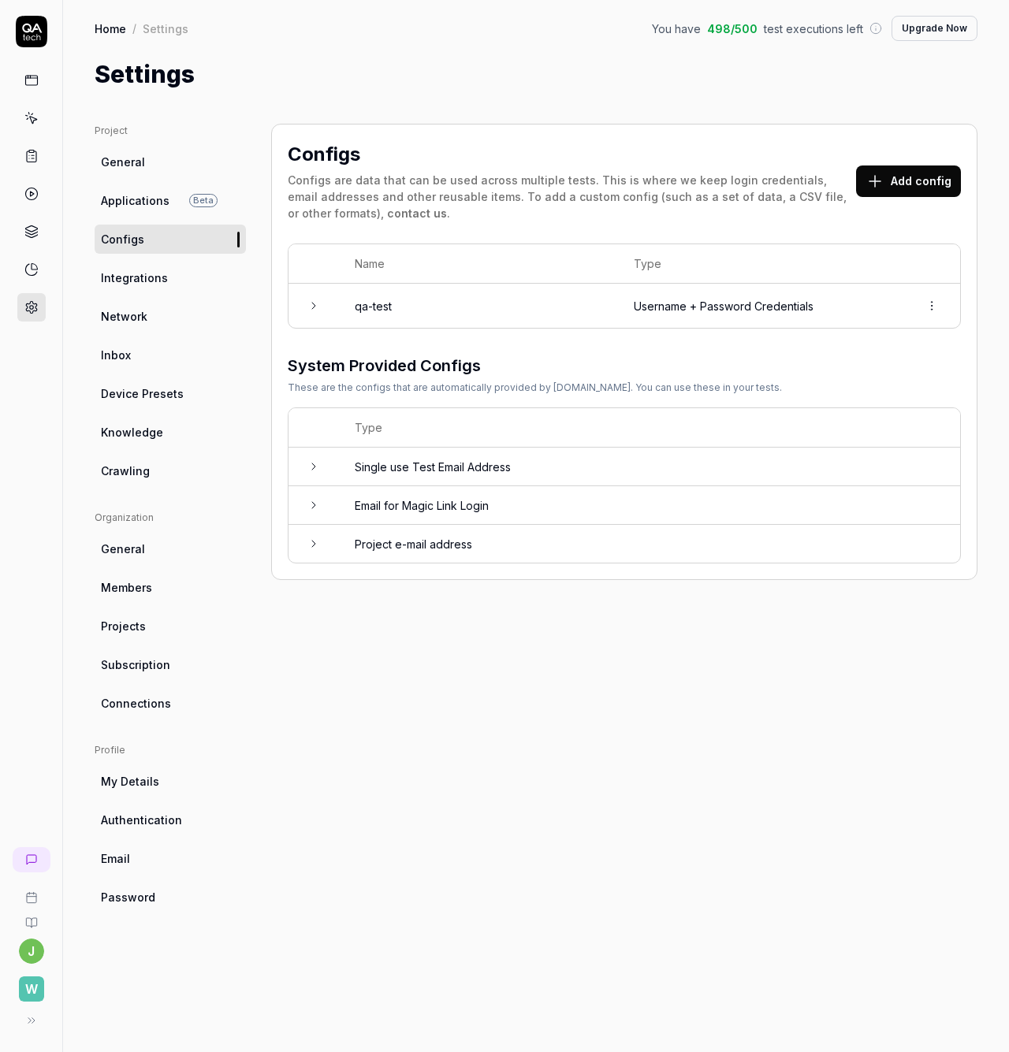
click at [312, 303] on icon at bounding box center [313, 306] width 3 height 6
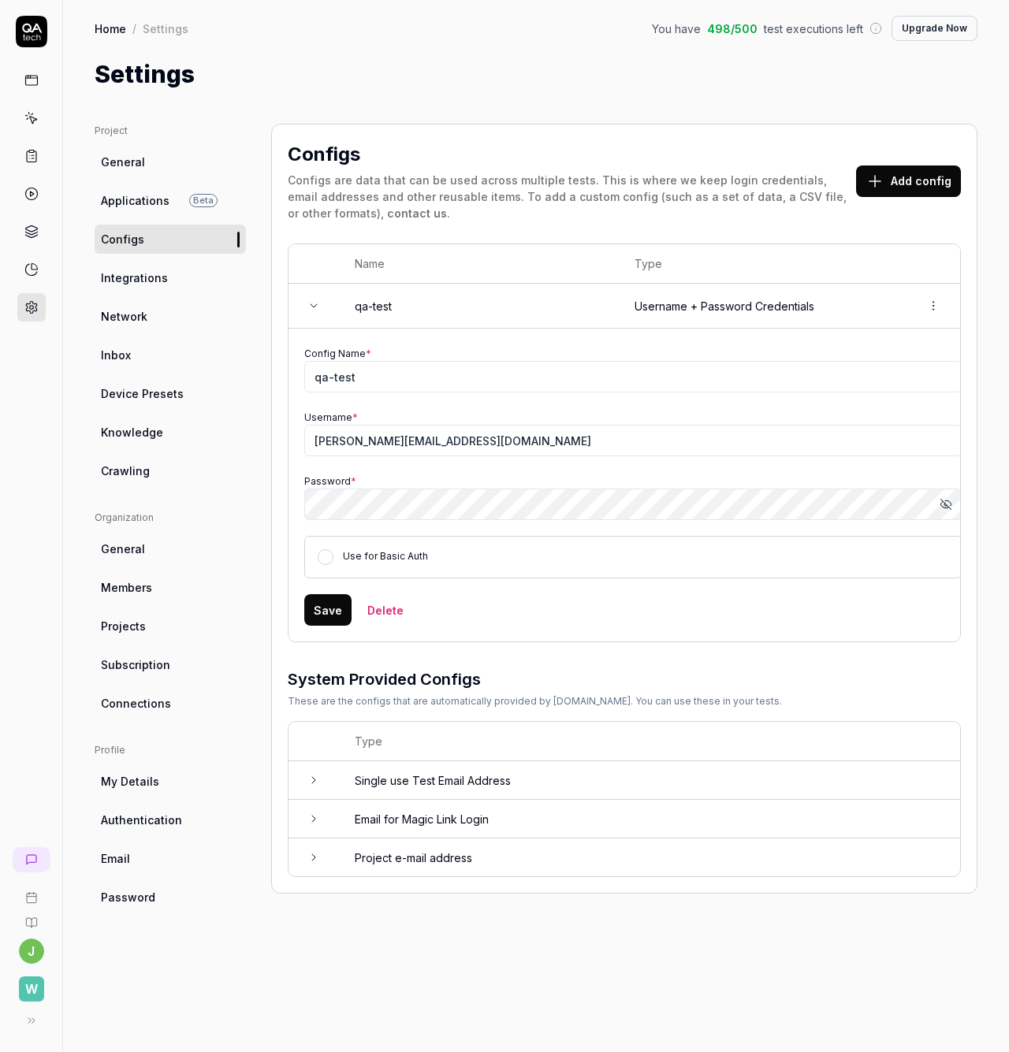
click at [311, 301] on icon at bounding box center [313, 306] width 13 height 13
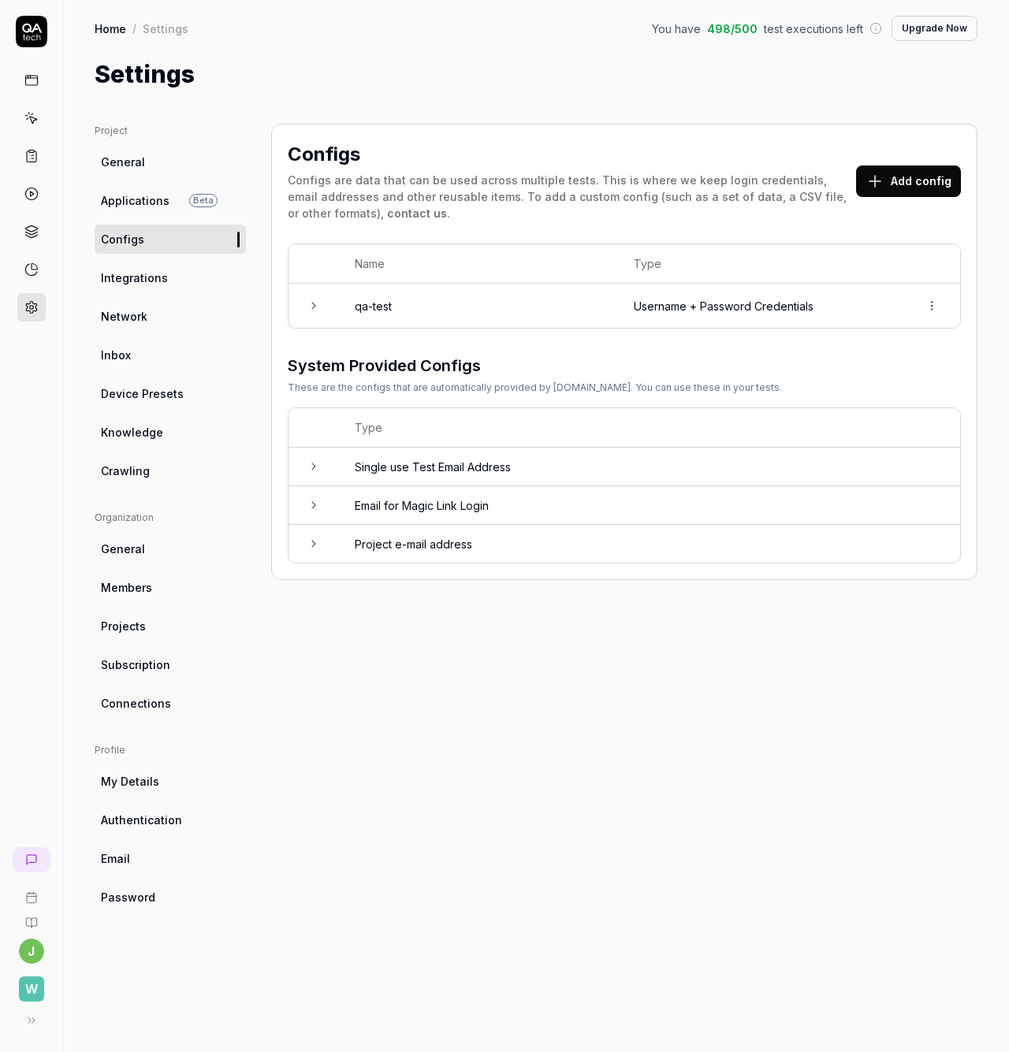
click at [307, 300] on icon at bounding box center [313, 306] width 13 height 13
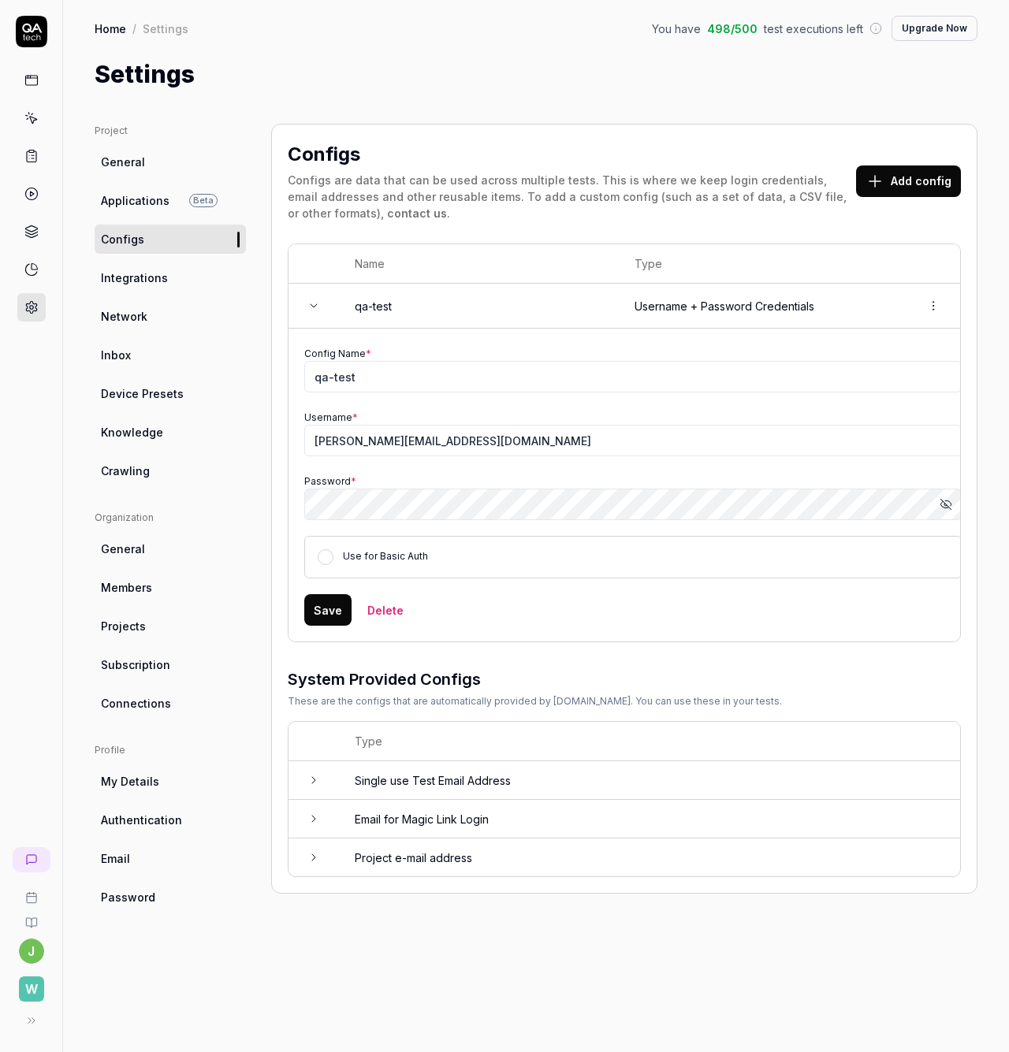
click at [394, 605] on button "Delete" at bounding box center [385, 610] width 55 height 32
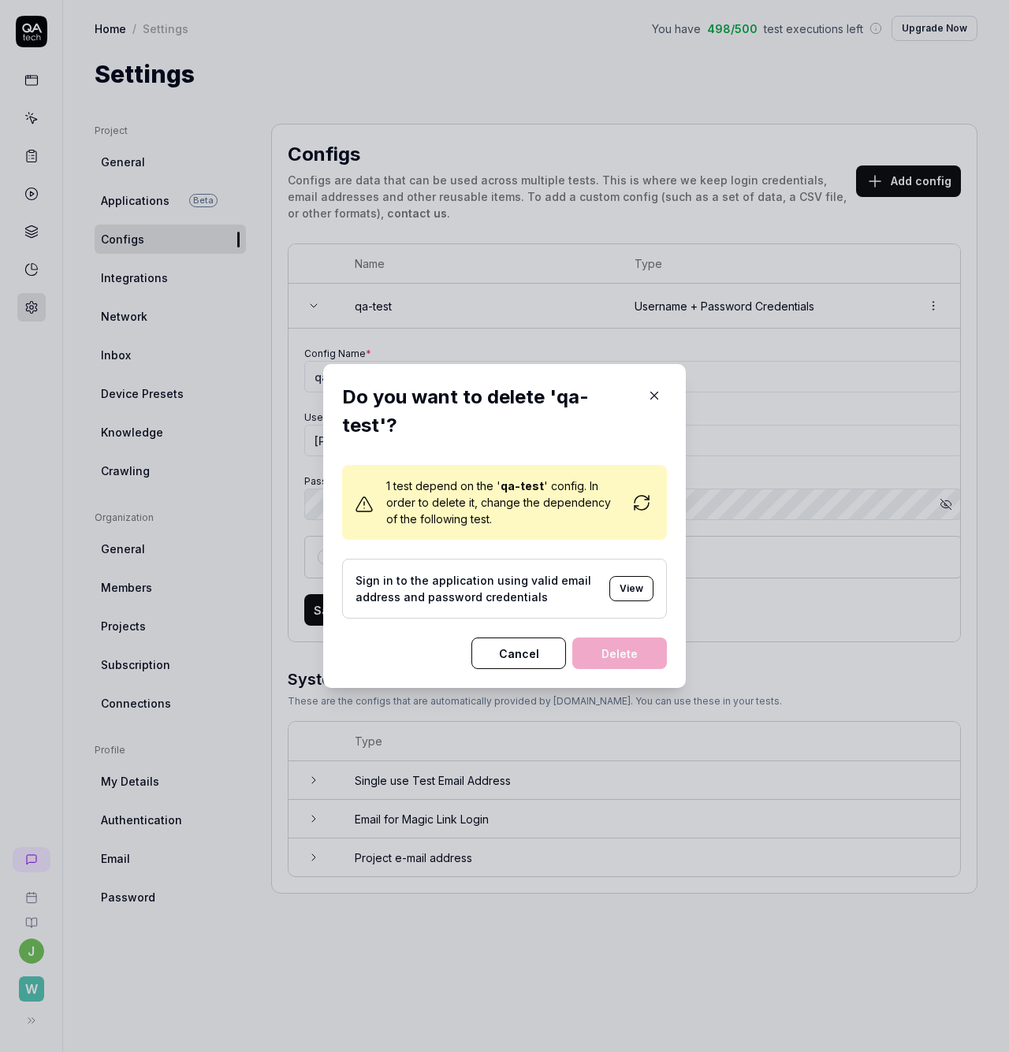
click at [524, 657] on button "Cancel" at bounding box center [518, 654] width 95 height 32
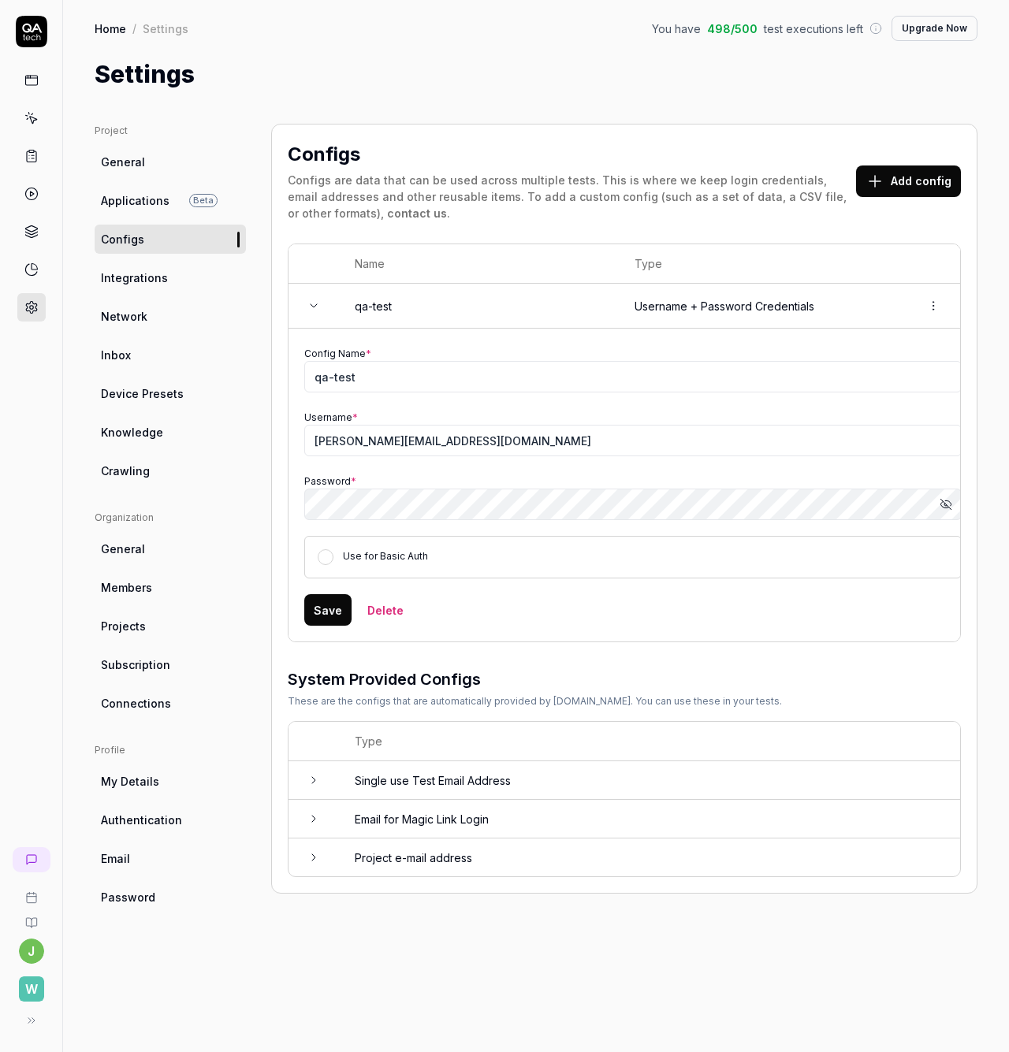
click at [312, 302] on icon at bounding box center [313, 306] width 13 height 13
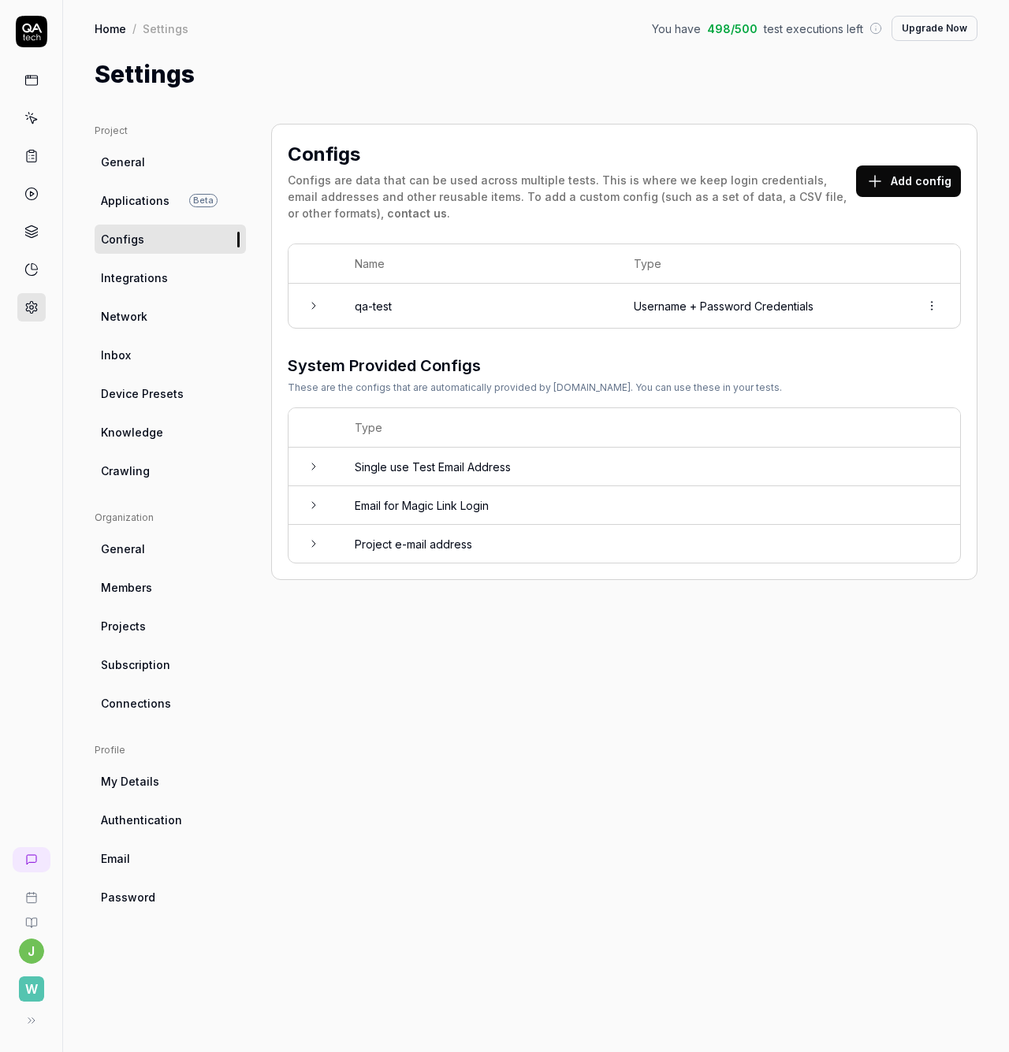
click at [911, 186] on button "Add config" at bounding box center [908, 182] width 105 height 32
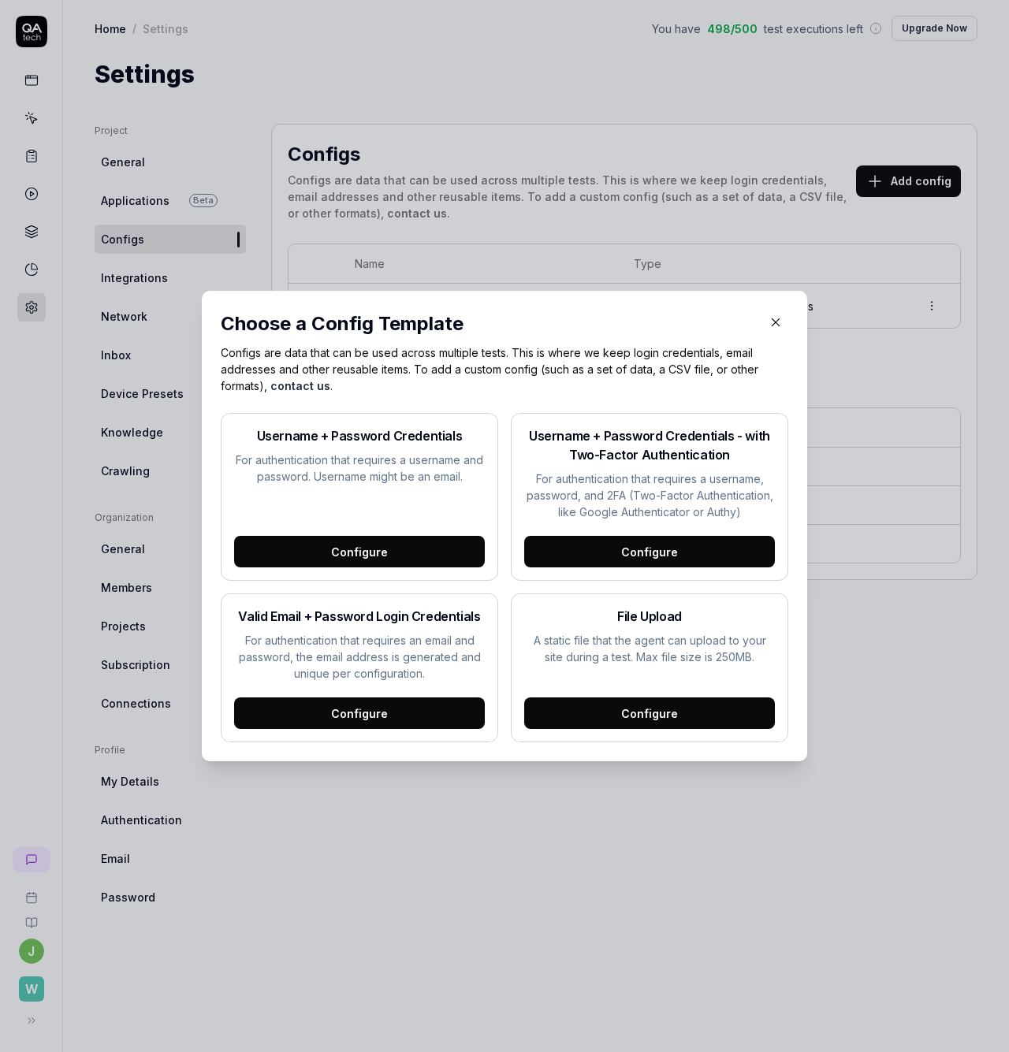
click at [770, 326] on icon "button" at bounding box center [776, 322] width 14 height 14
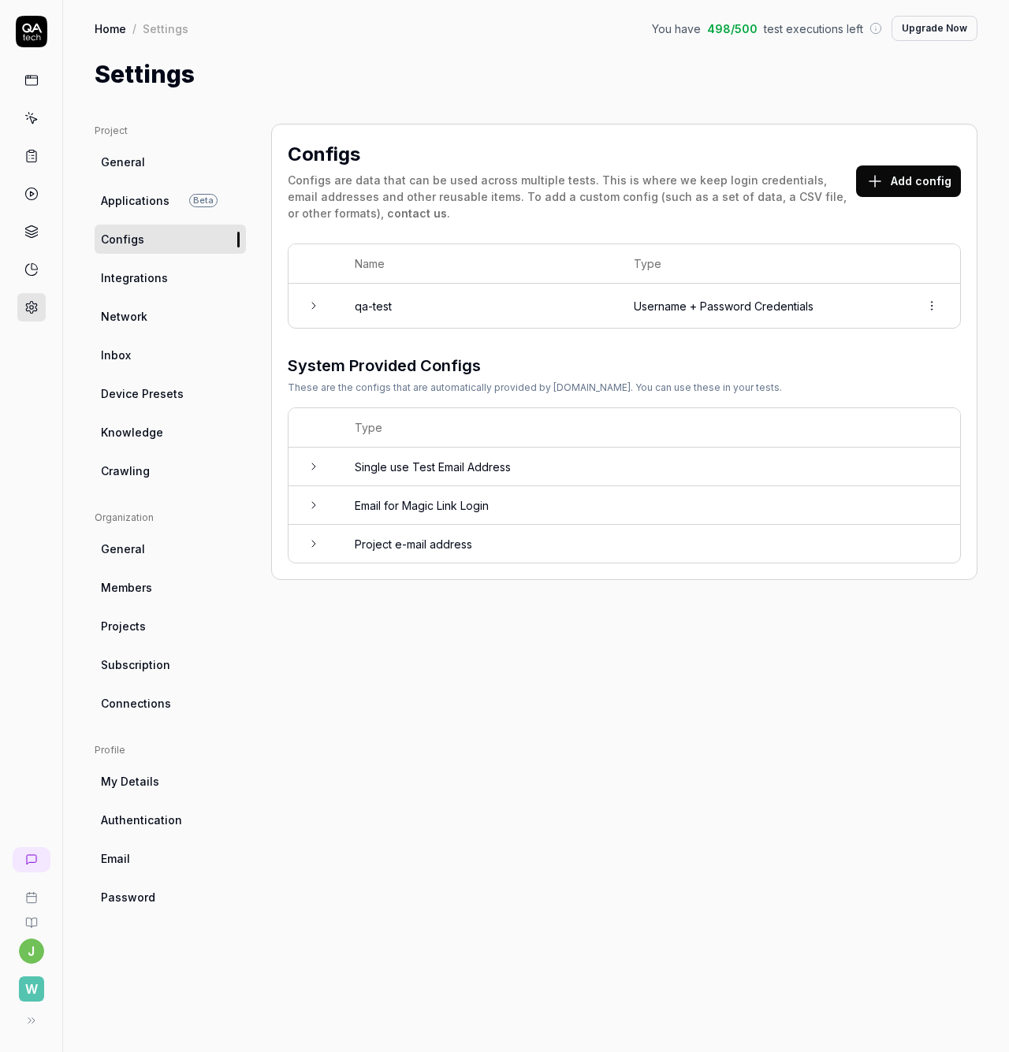
click at [315, 506] on icon at bounding box center [313, 505] width 13 height 13
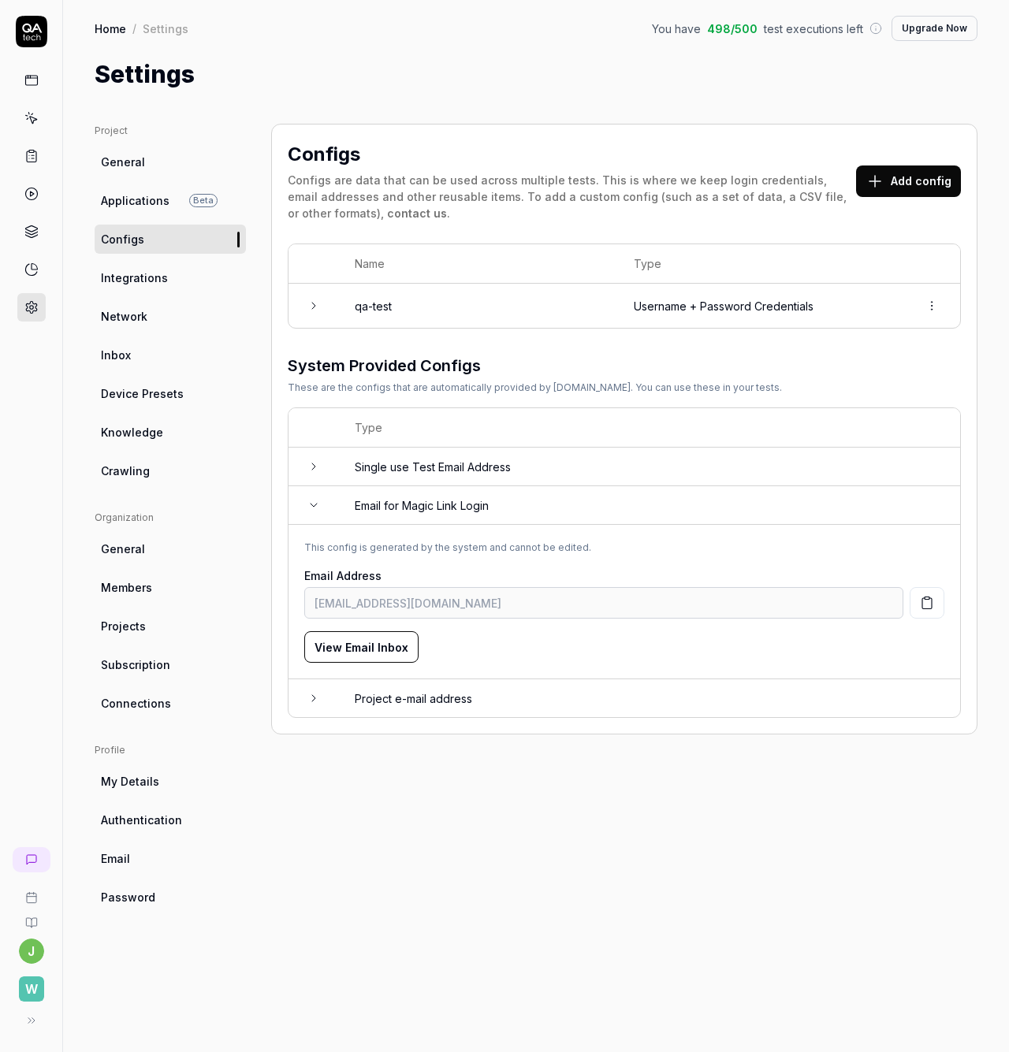
click at [932, 605] on icon "button" at bounding box center [926, 603] width 9 height 11
click at [393, 650] on button "View Email Inbox" at bounding box center [361, 647] width 114 height 32
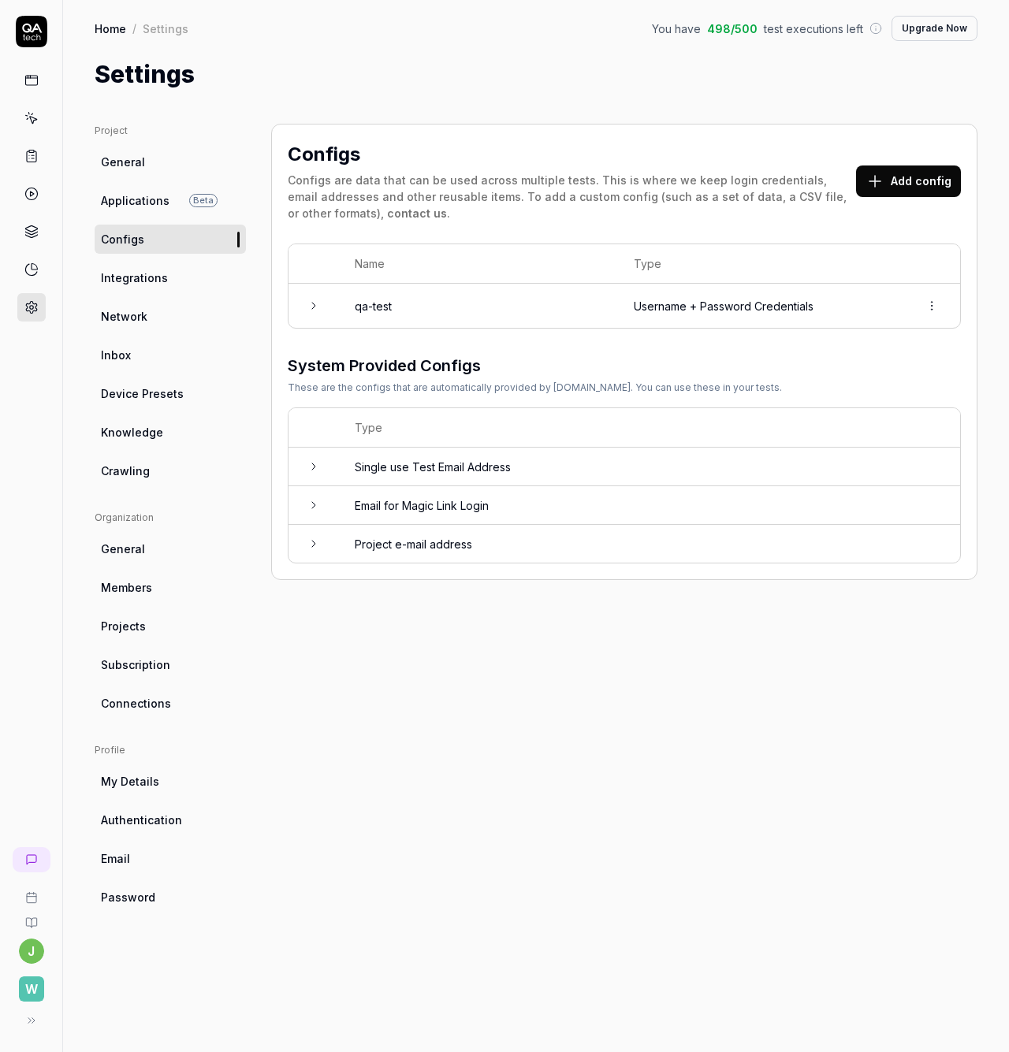
click at [106, 35] on link "Home" at bounding box center [111, 28] width 32 height 16
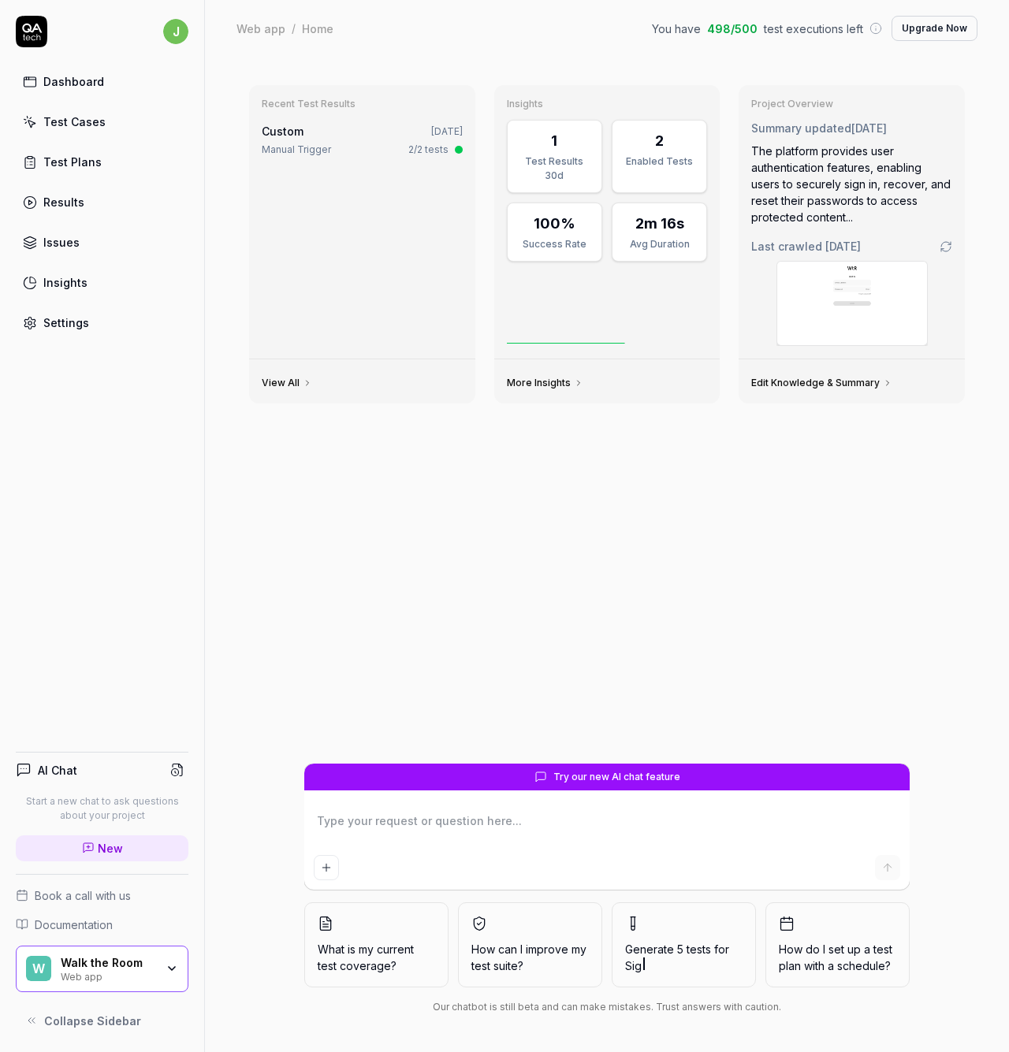
type textarea "*"
